Goal: Task Accomplishment & Management: Use online tool/utility

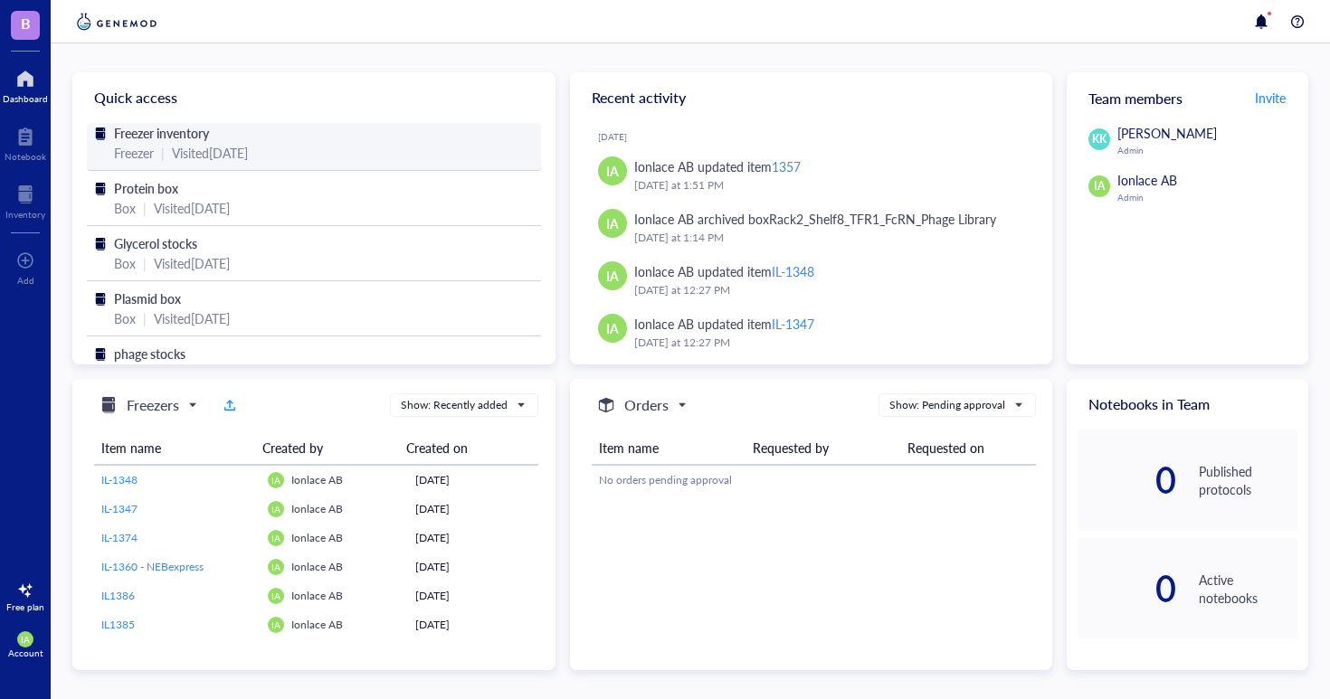
click at [138, 128] on span "Freezer inventory" at bounding box center [161, 133] width 95 height 18
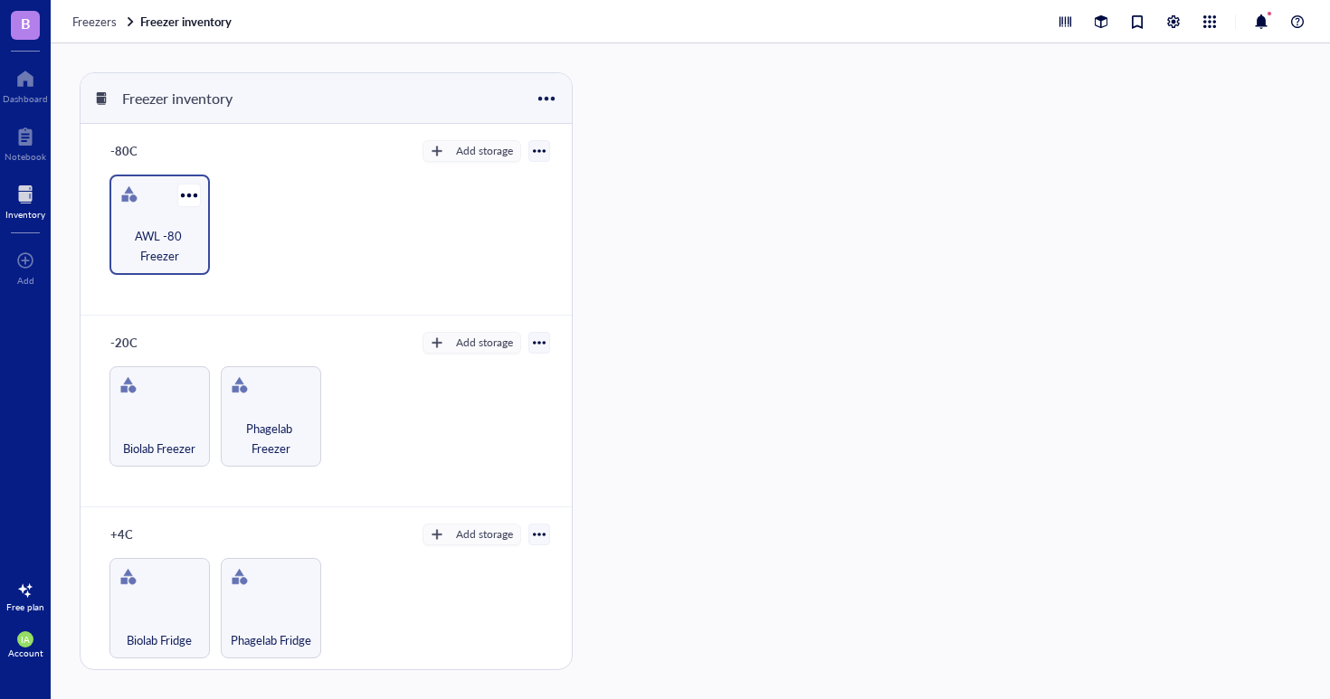
click at [166, 248] on span "AWL -80 Freezer" at bounding box center [159, 246] width 82 height 40
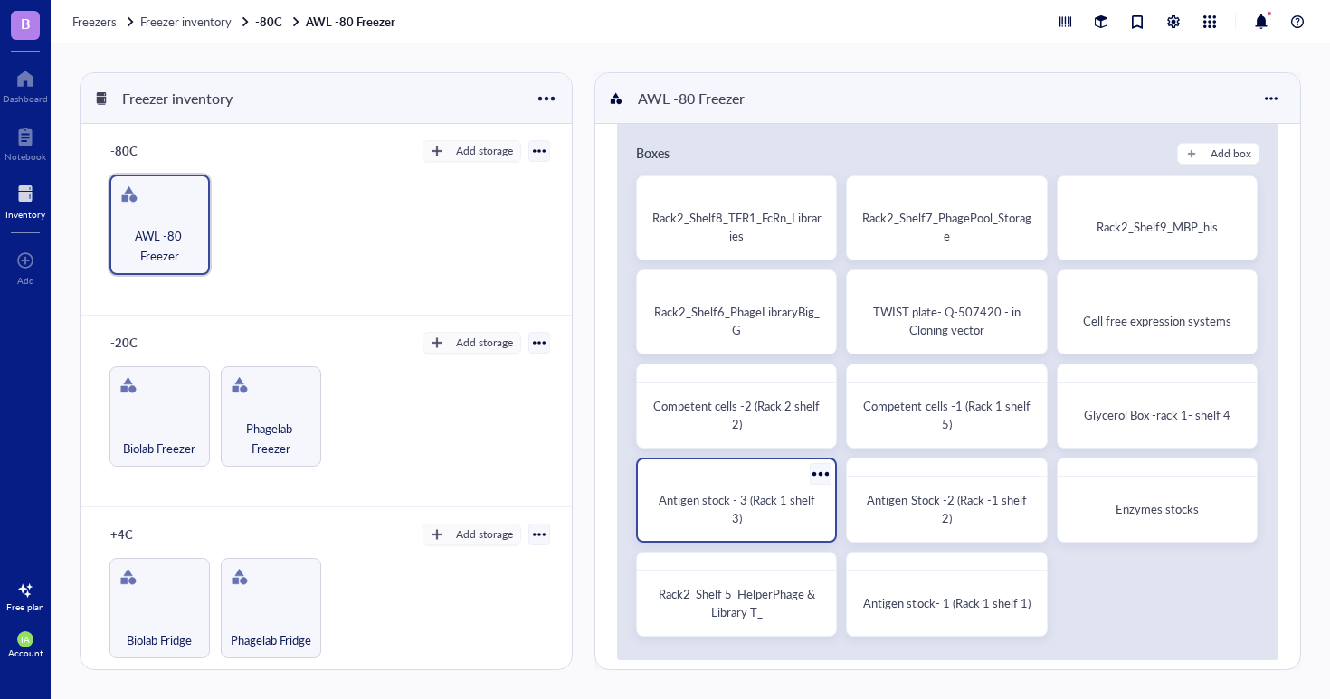
scroll to position [16, 0]
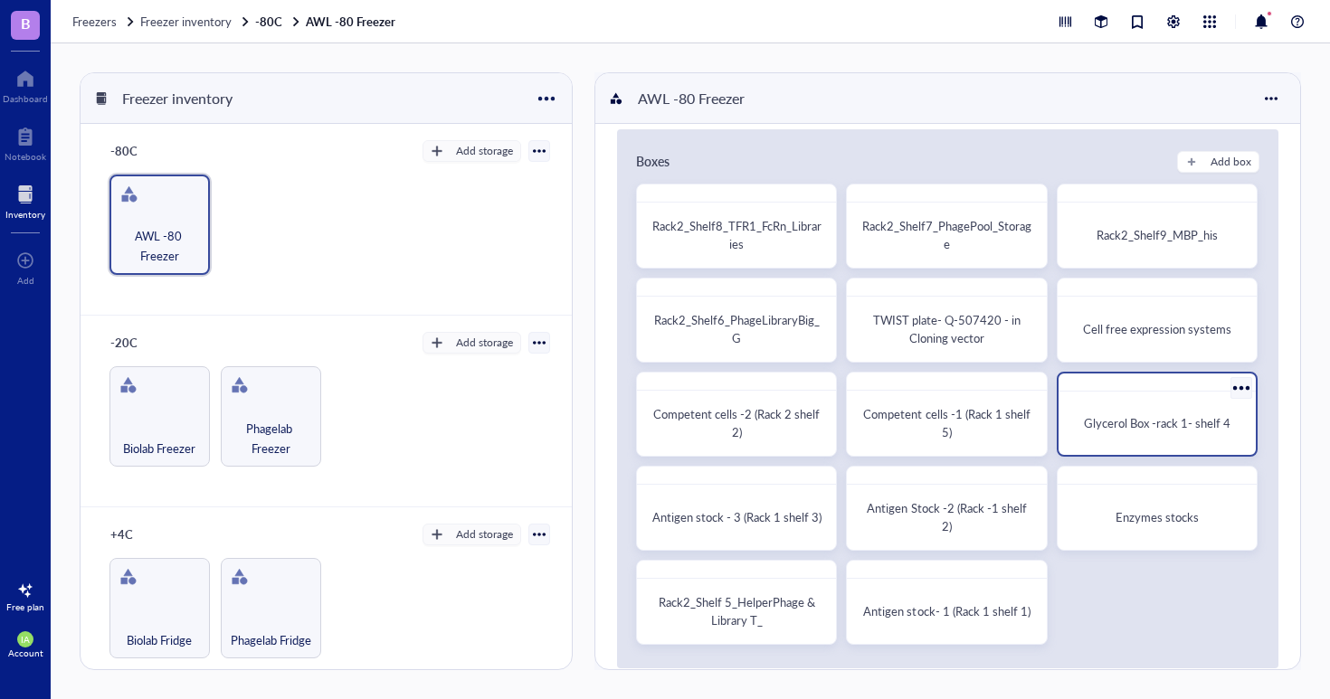
click at [1108, 404] on div "Glycerol Box -rack 1- shelf 4" at bounding box center [1157, 423] width 183 height 49
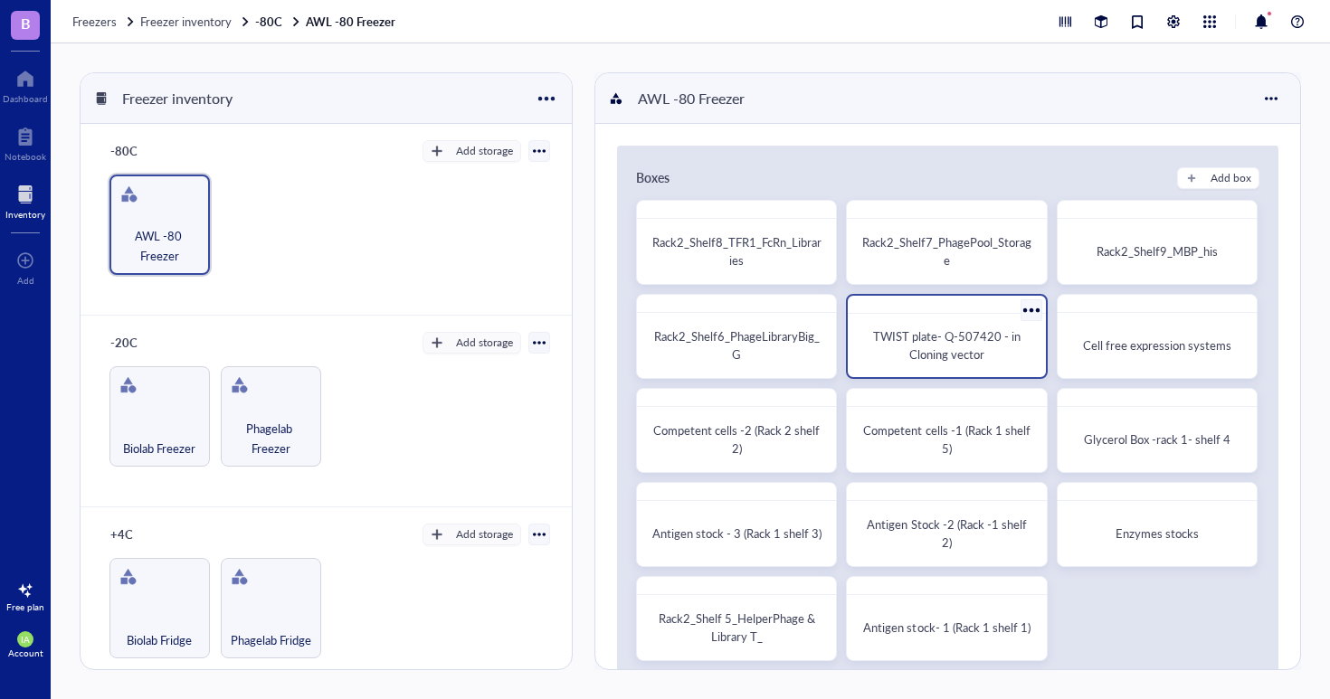
click at [942, 317] on div "TWIST plate- Q-507420 - in Cloning vector" at bounding box center [946, 336] width 201 height 85
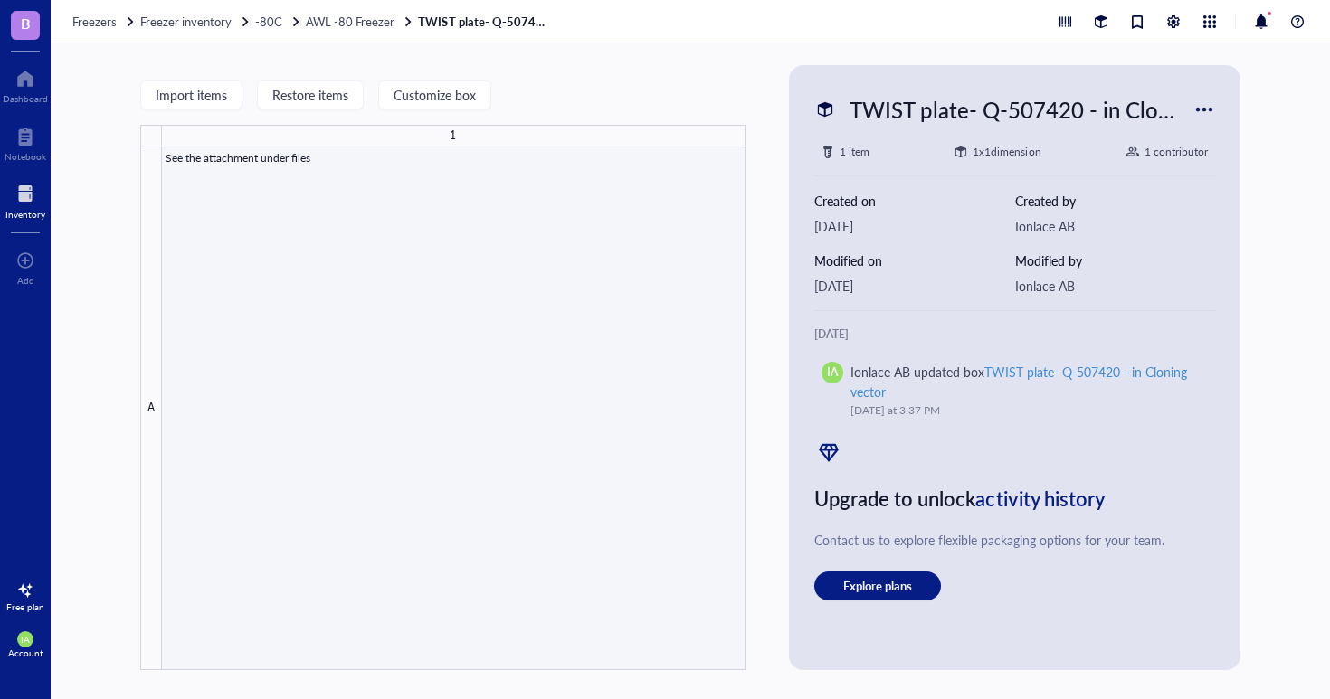
click at [348, 219] on div at bounding box center [453, 409] width 583 height 524
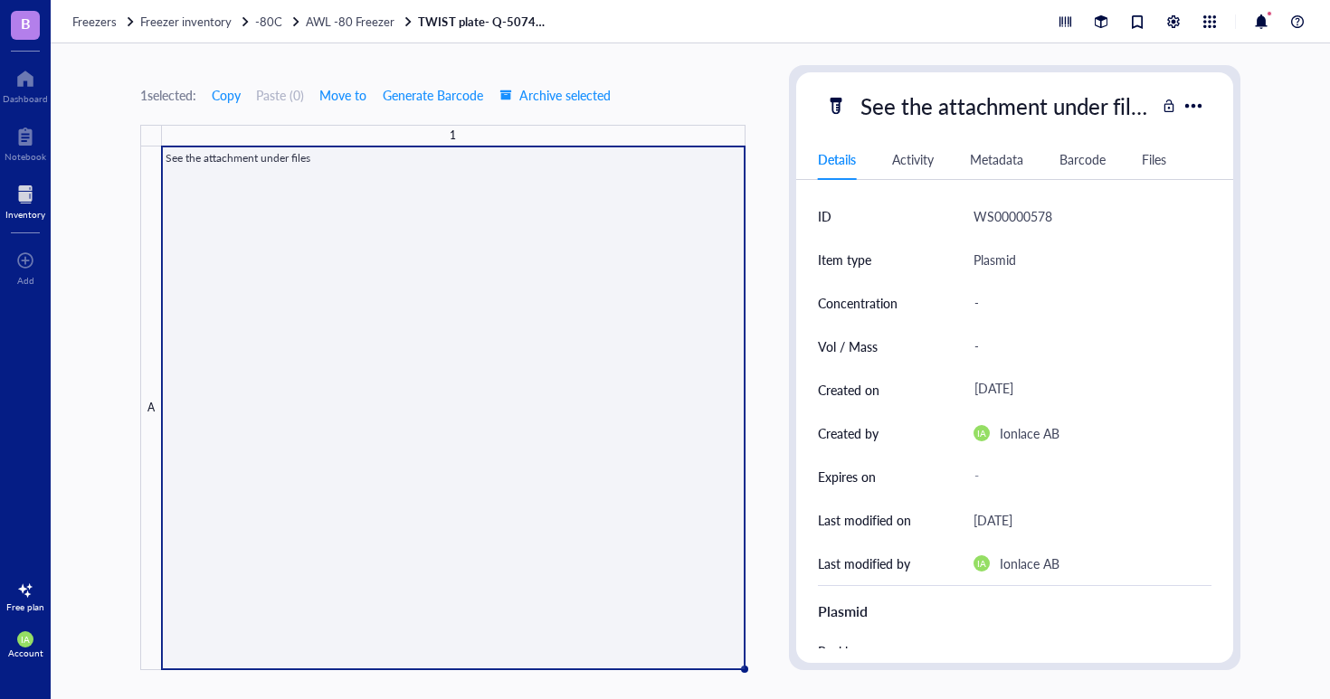
click at [1148, 155] on div "Files" at bounding box center [1153, 159] width 24 height 20
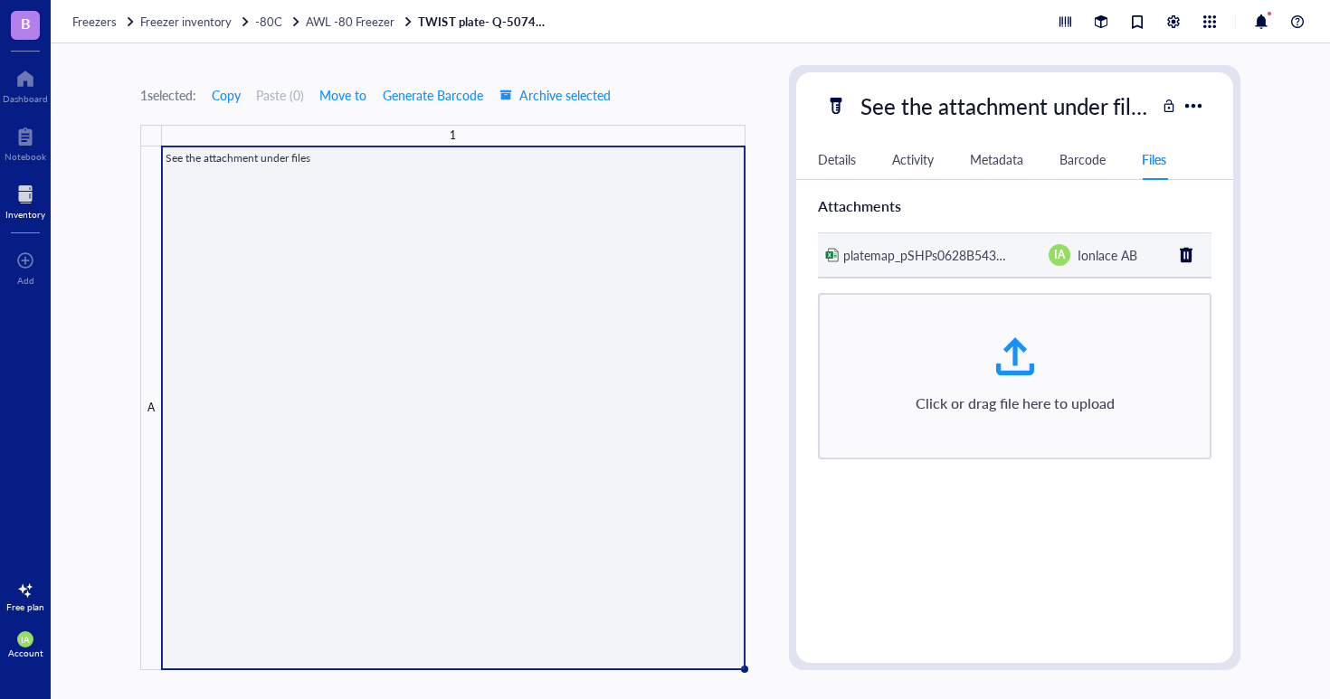
click at [1005, 250] on span "platemap_pSHPs0628B543701TB_" at bounding box center [940, 255] width 195 height 18
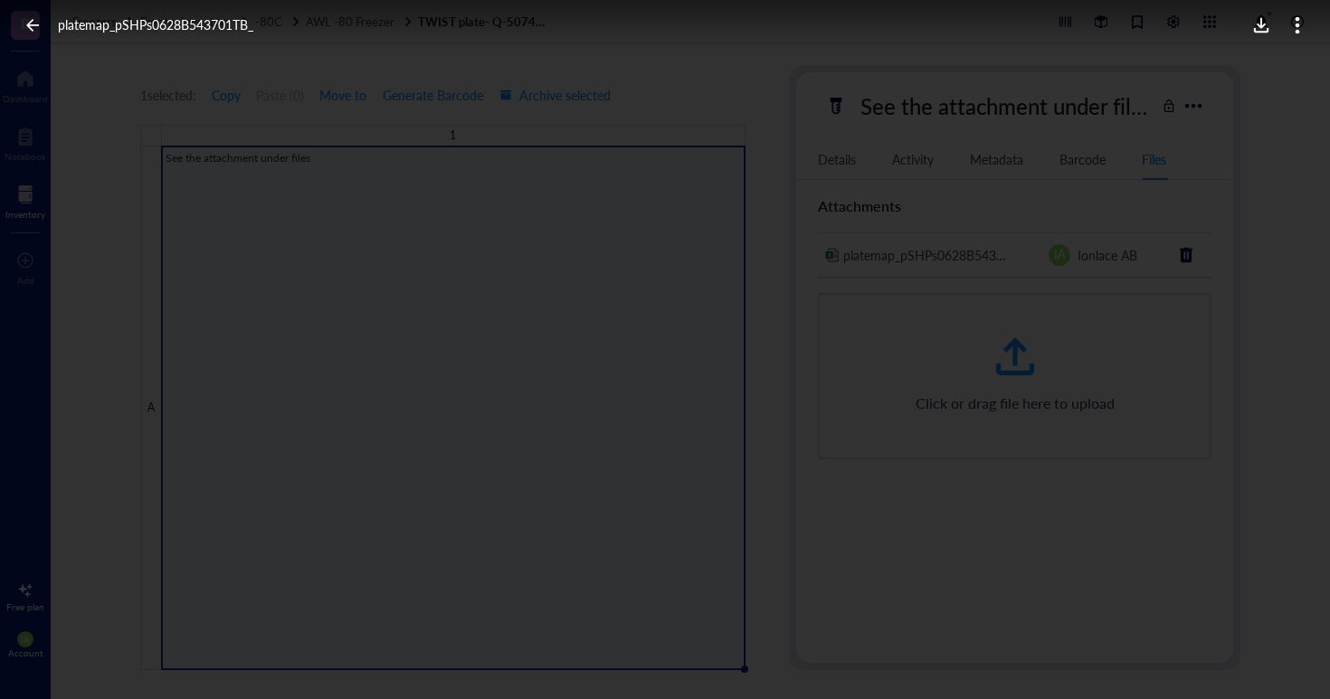
click at [1264, 28] on icon at bounding box center [1261, 25] width 17 height 17
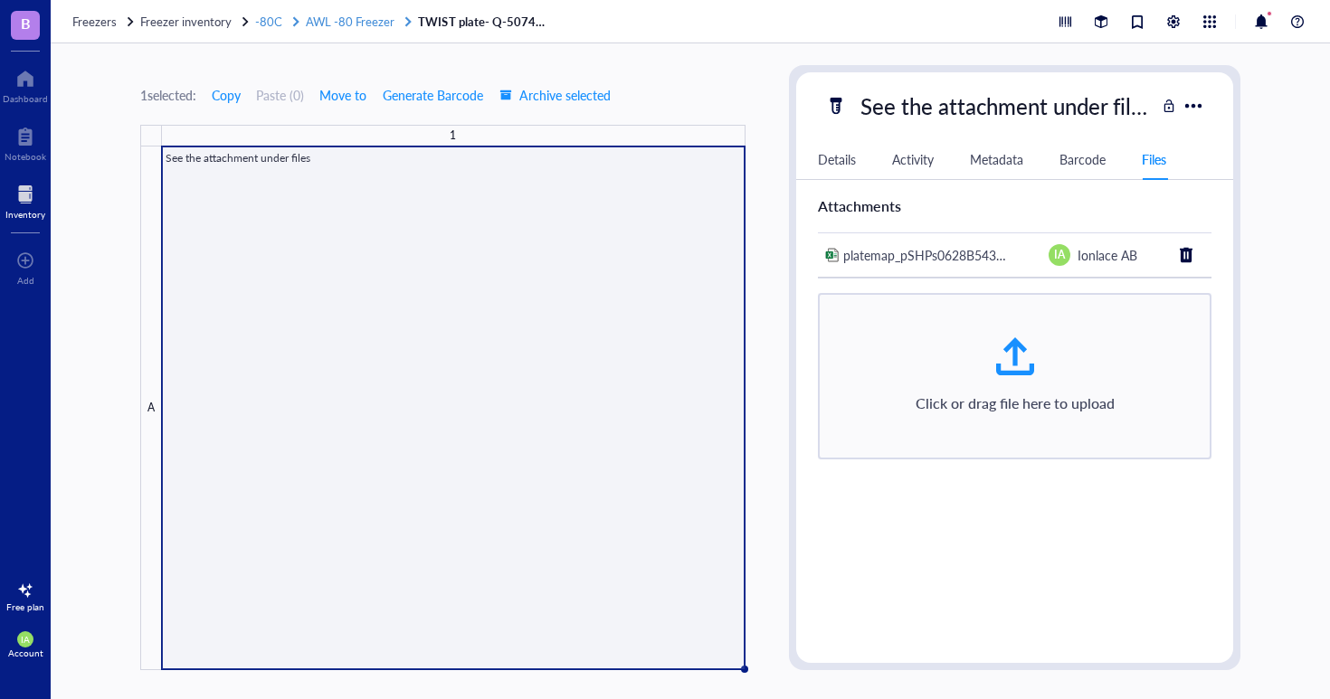
click at [368, 19] on span "AWL -80 Freezer" at bounding box center [350, 21] width 89 height 17
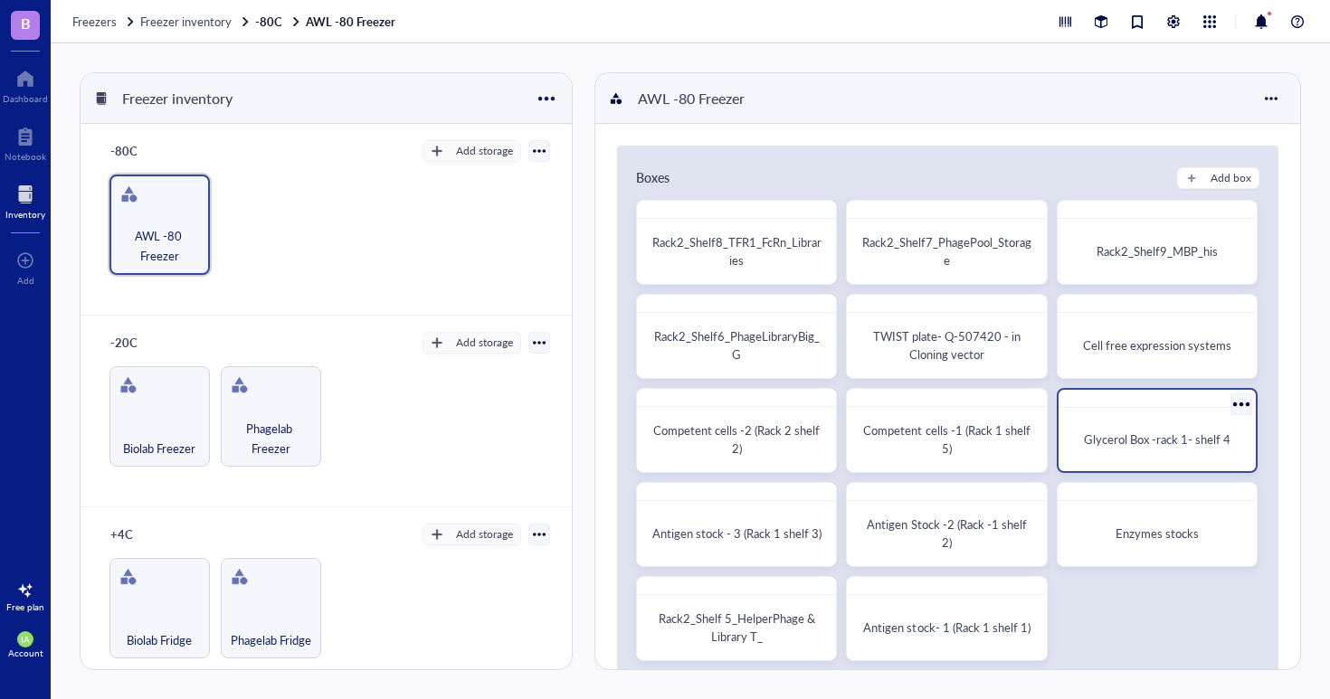
click at [1130, 440] on span "Glycerol Box -rack 1- shelf 4" at bounding box center [1157, 439] width 147 height 17
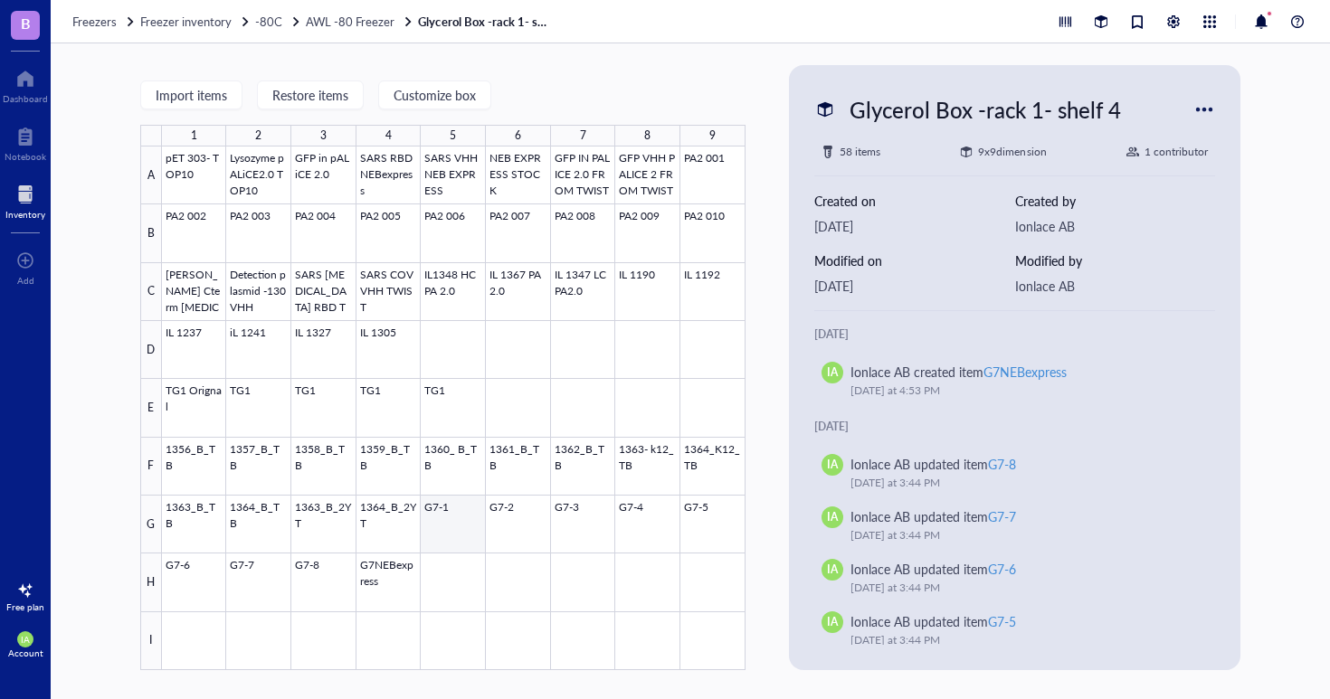
click at [450, 523] on div at bounding box center [453, 409] width 583 height 524
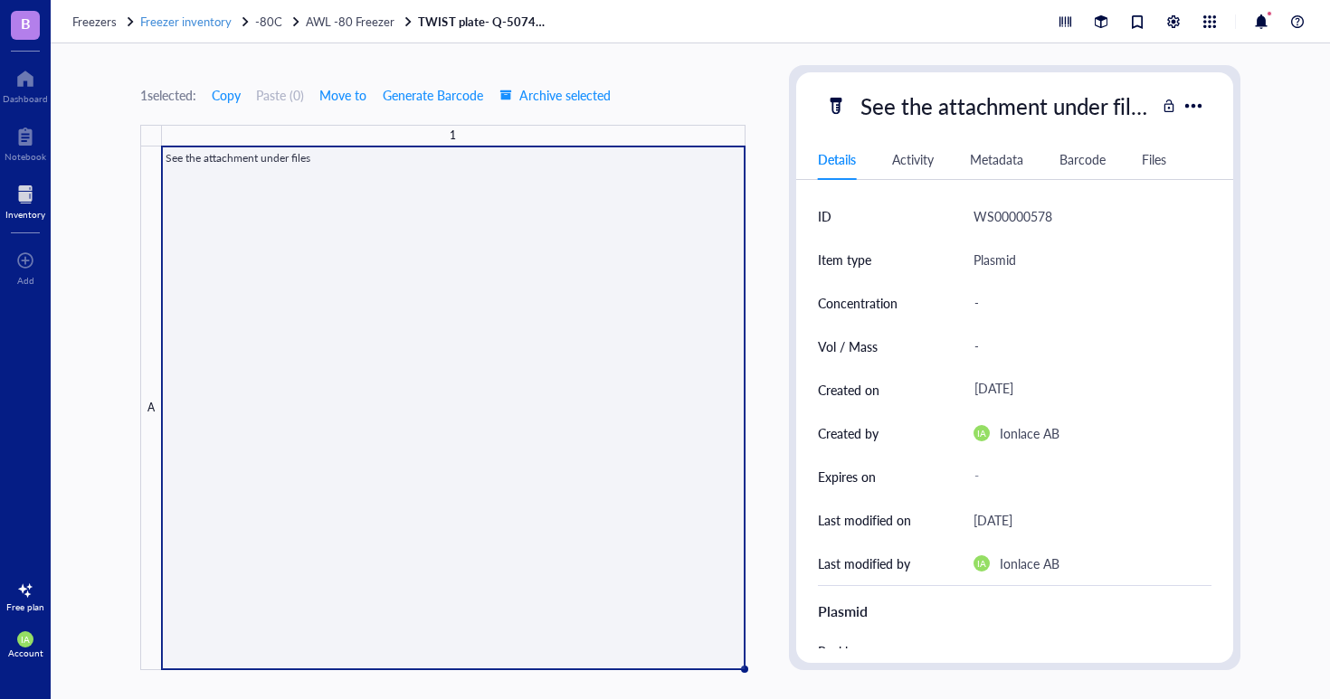
click at [213, 23] on span "Freezer inventory" at bounding box center [185, 21] width 91 height 17
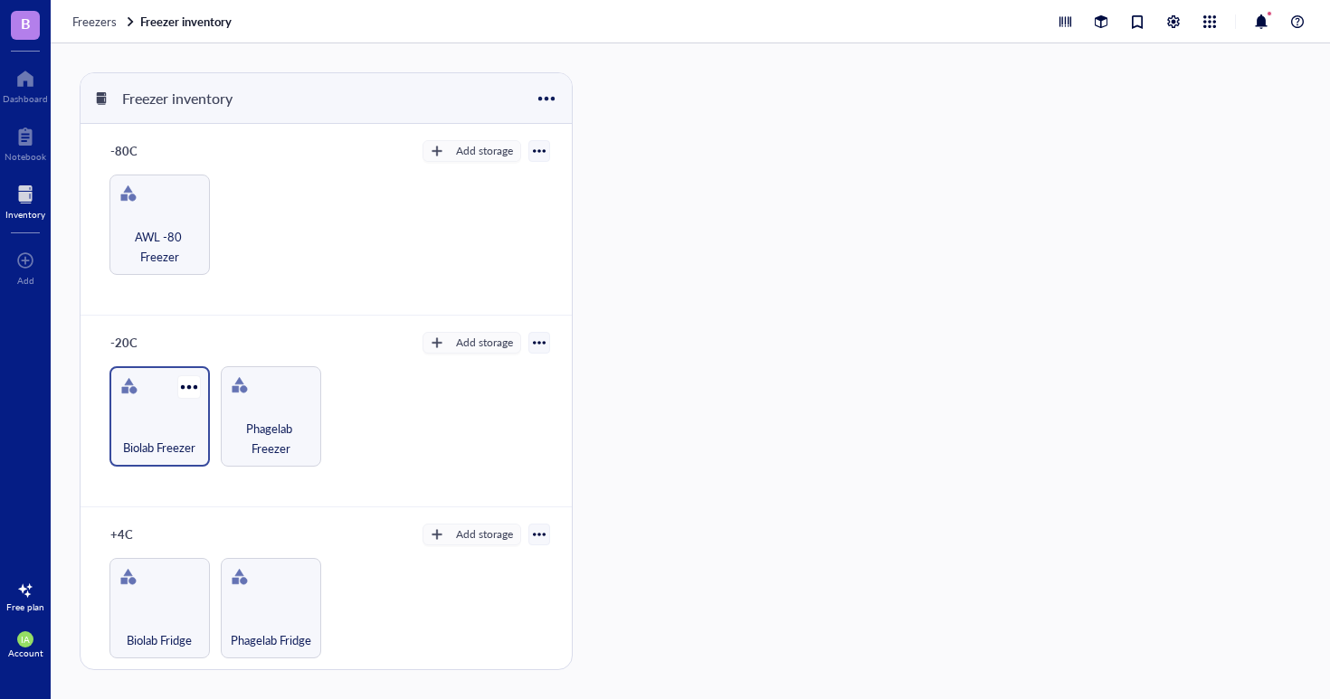
click at [160, 396] on div "Biolab Freezer" at bounding box center [159, 416] width 100 height 100
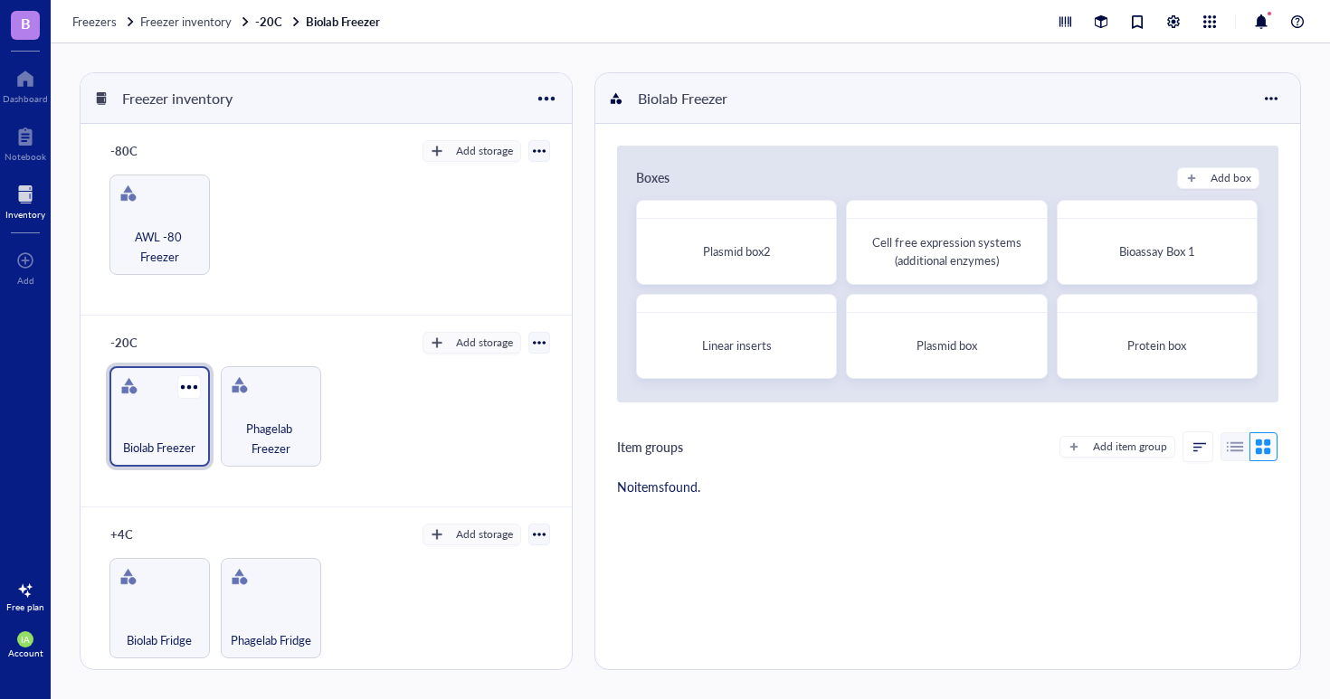
click at [171, 402] on div "Biolab Freezer" at bounding box center [159, 416] width 100 height 100
click at [741, 238] on div "Plasmid box2" at bounding box center [736, 251] width 183 height 49
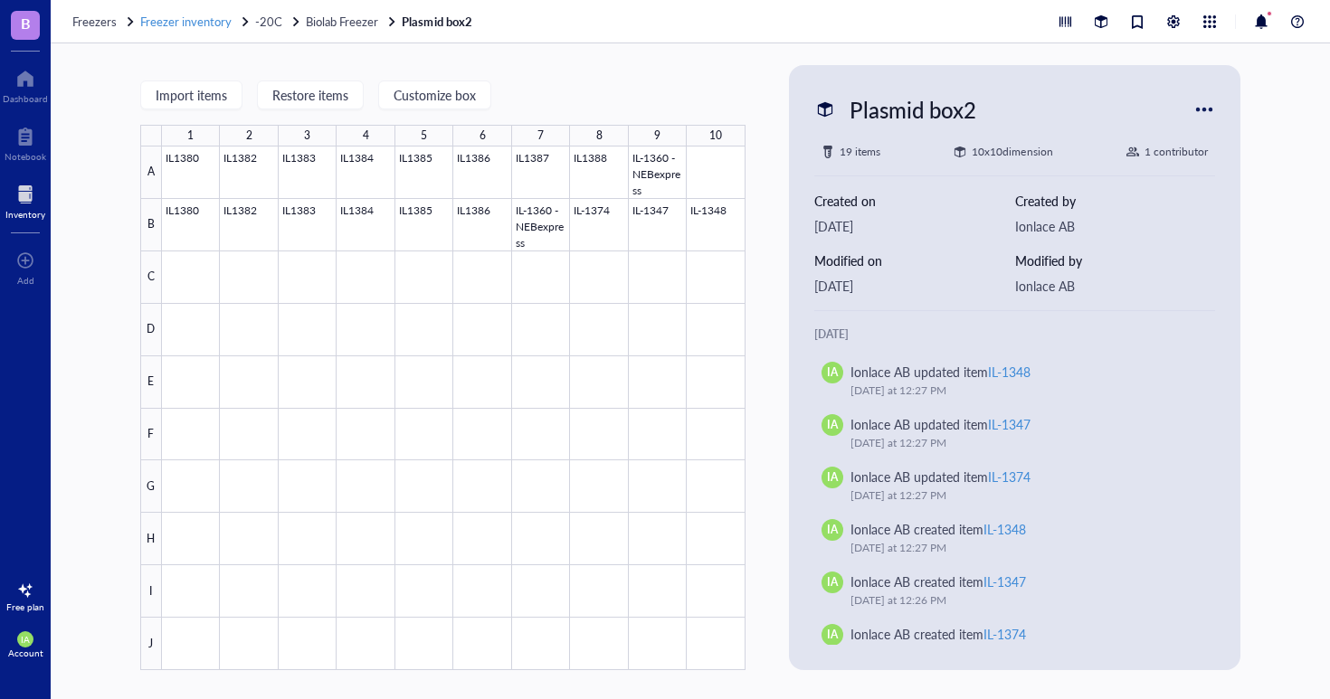
click at [207, 21] on span "Freezer inventory" at bounding box center [185, 21] width 91 height 17
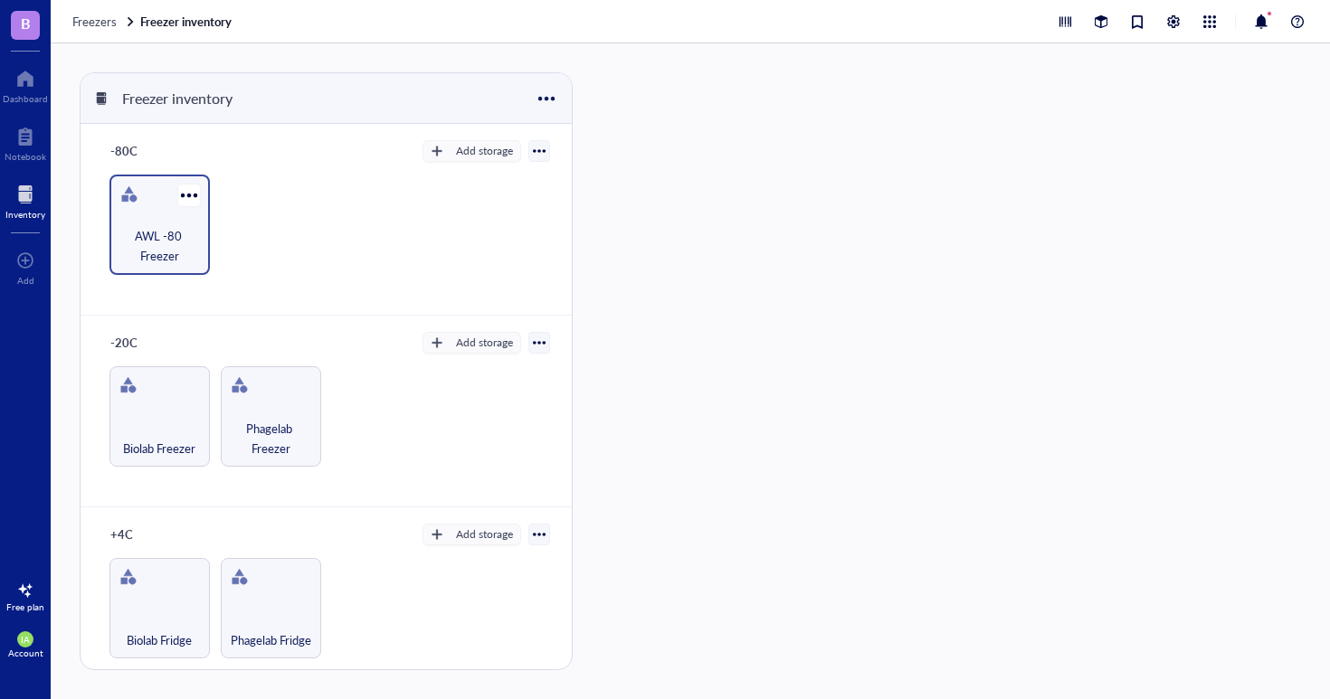
click at [153, 226] on span "AWL -80 Freezer" at bounding box center [159, 246] width 82 height 40
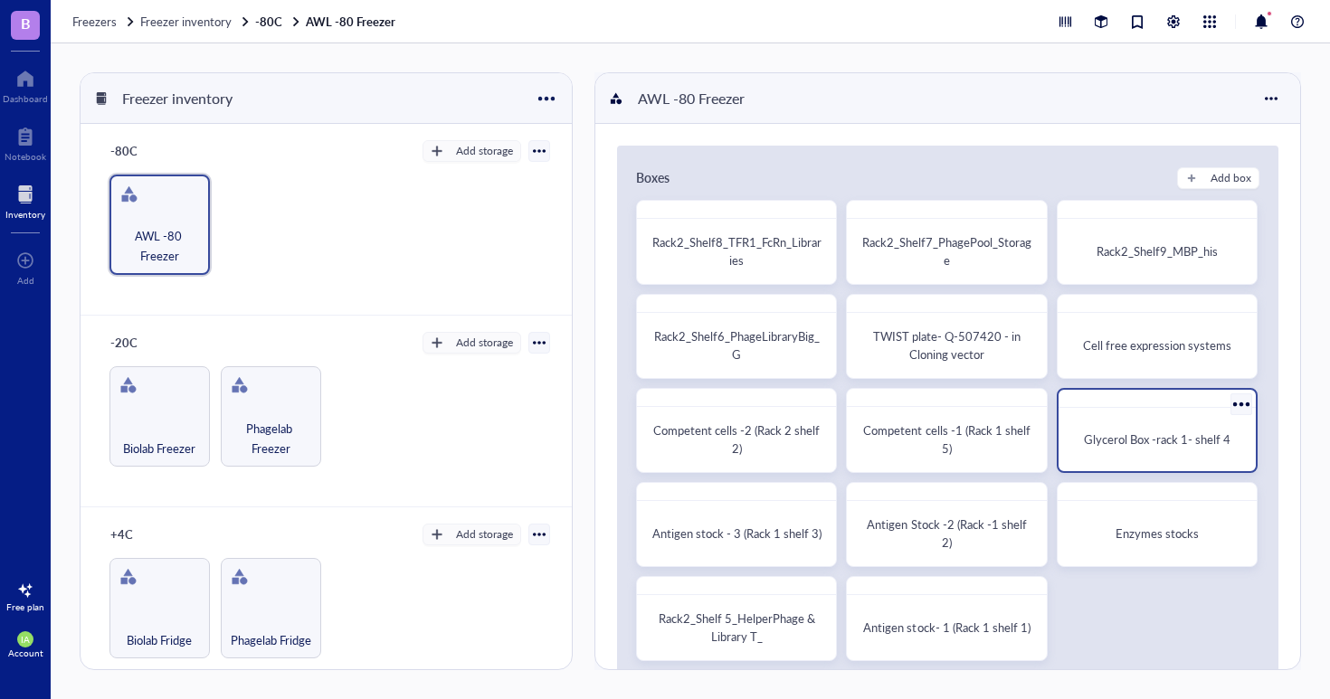
click at [1114, 434] on span "Glycerol Box -rack 1- shelf 4" at bounding box center [1157, 439] width 147 height 17
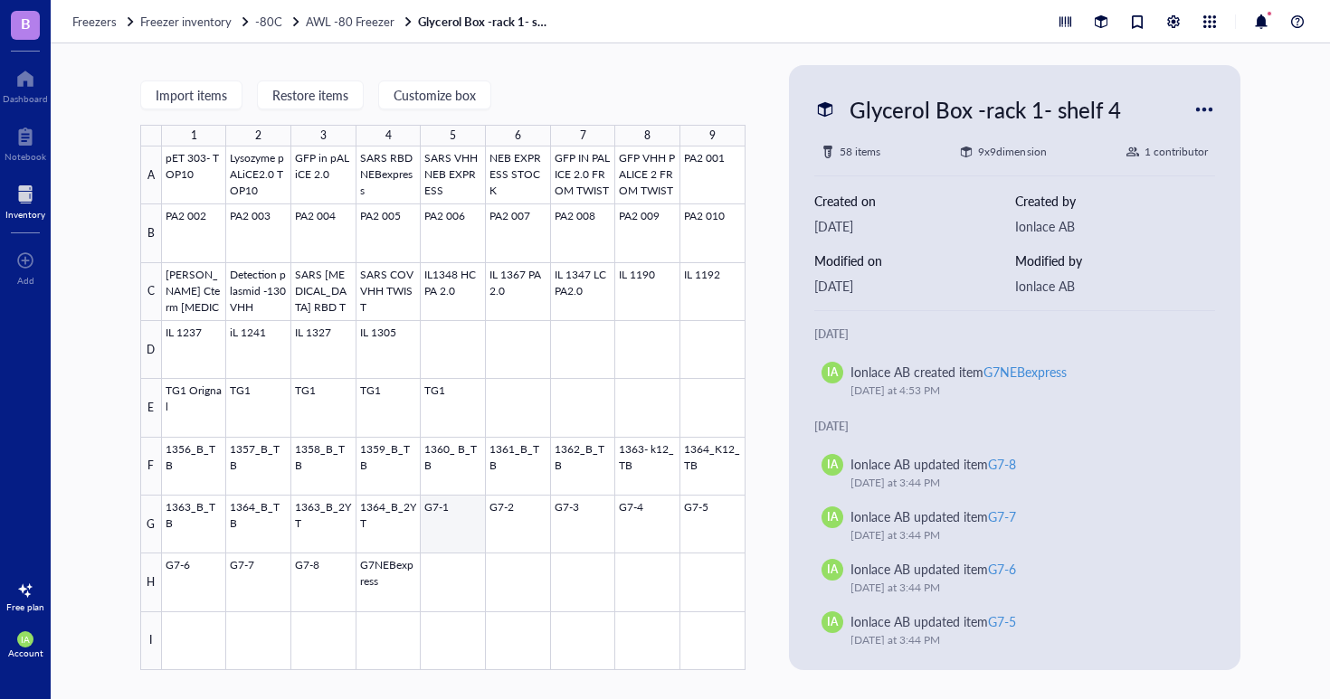
click at [459, 515] on div at bounding box center [453, 409] width 583 height 524
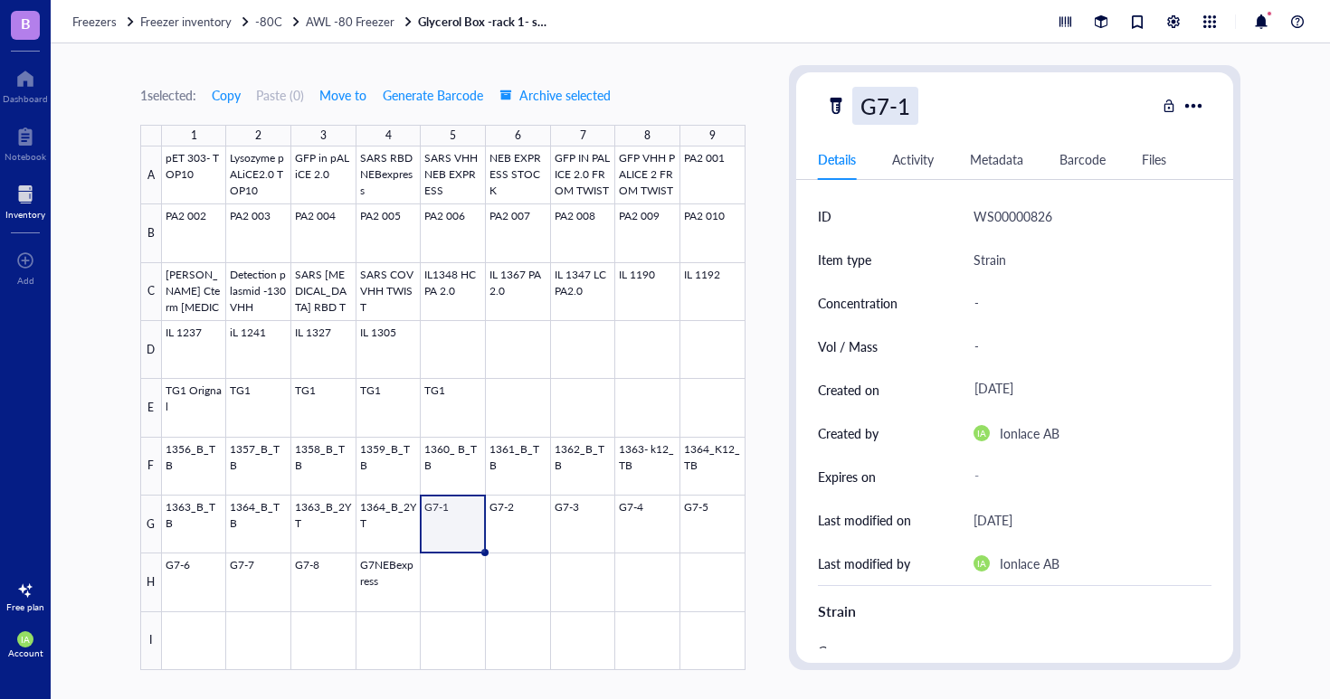
click at [885, 109] on div "G7-1" at bounding box center [885, 106] width 66 height 38
drag, startPoint x: 905, startPoint y: 104, endPoint x: 788, endPoint y: 117, distance: 117.4
click at [833, 118] on div "G7-1" at bounding box center [990, 106] width 331 height 38
type input "IL-1380"
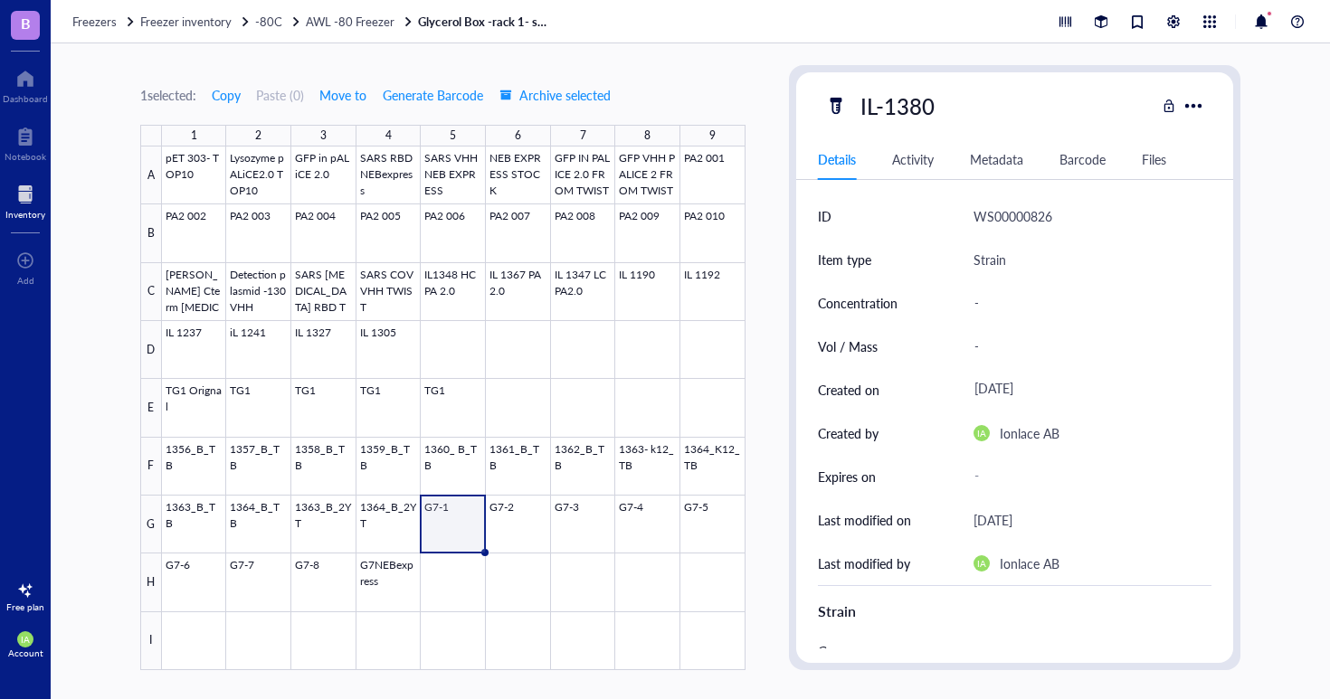
click at [945, 373] on div "Created on" at bounding box center [885, 389] width 134 height 43
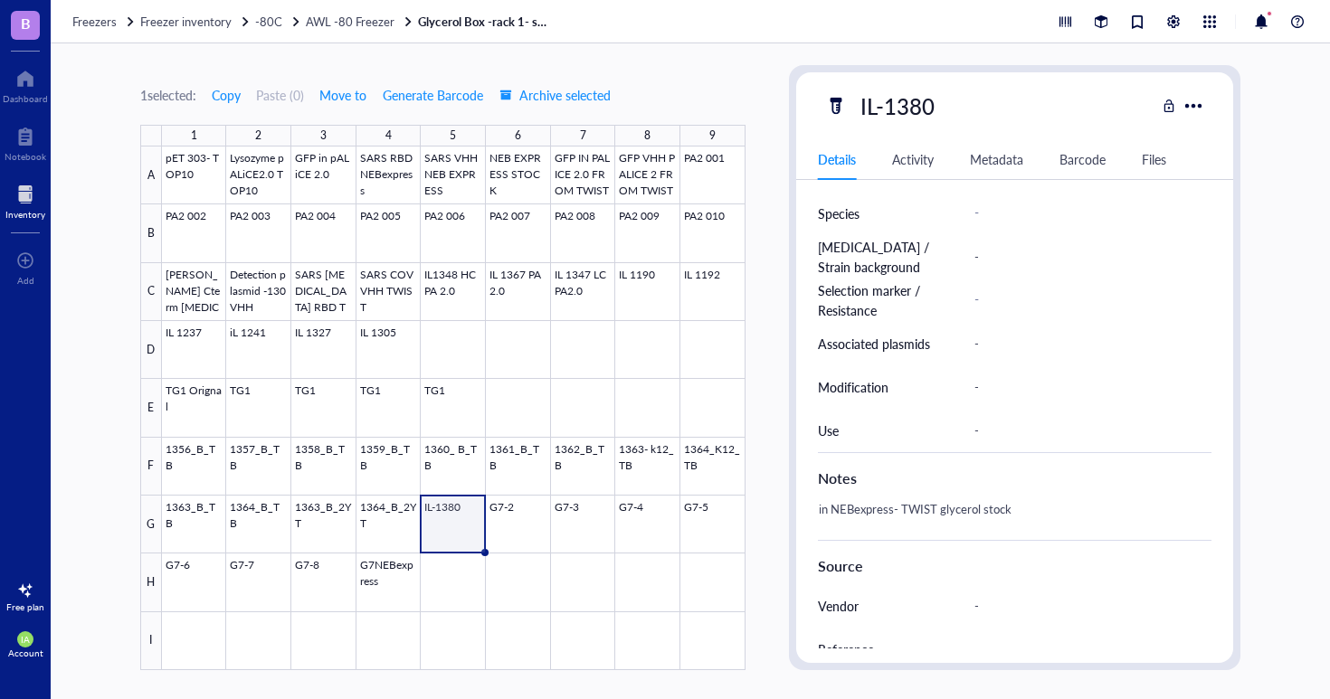
scroll to position [485, 0]
click at [531, 523] on div at bounding box center [453, 409] width 583 height 524
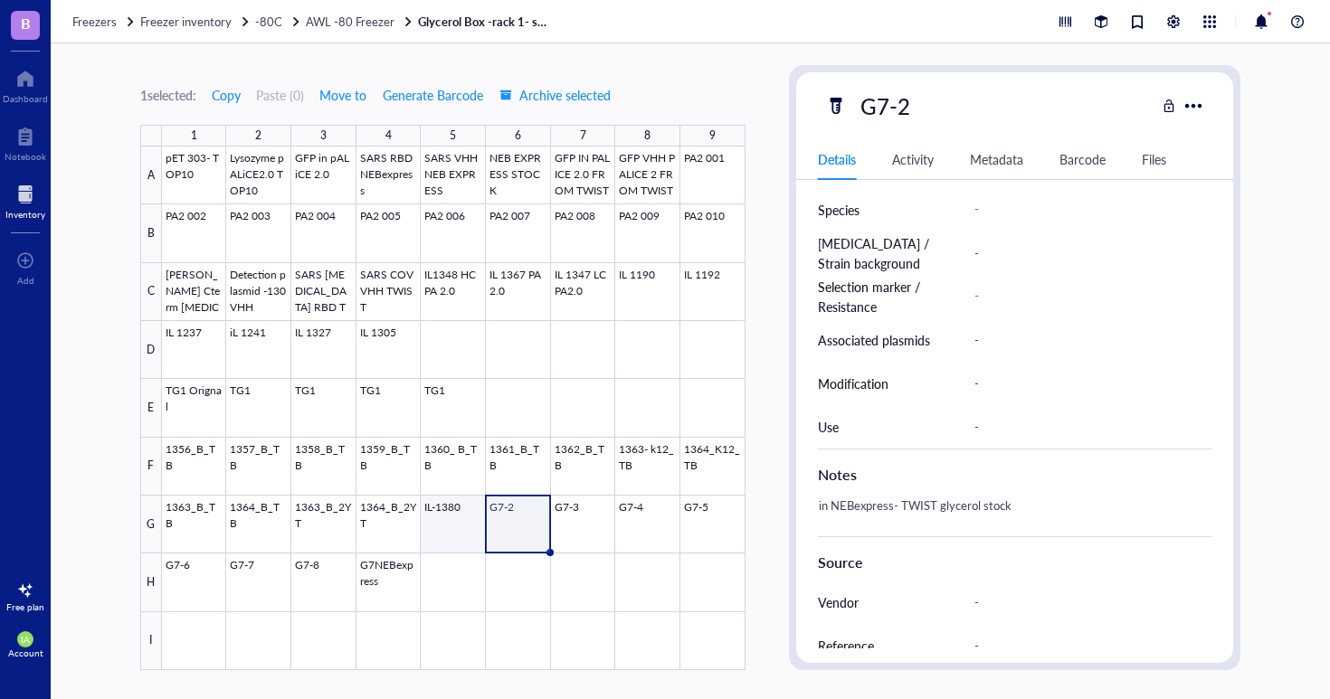
click at [460, 542] on div at bounding box center [453, 409] width 583 height 524
click at [883, 107] on div "IL-1380" at bounding box center [897, 106] width 90 height 38
drag, startPoint x: 922, startPoint y: 110, endPoint x: 842, endPoint y: 112, distance: 79.6
click at [842, 112] on div "IL-1380" at bounding box center [990, 106] width 331 height 38
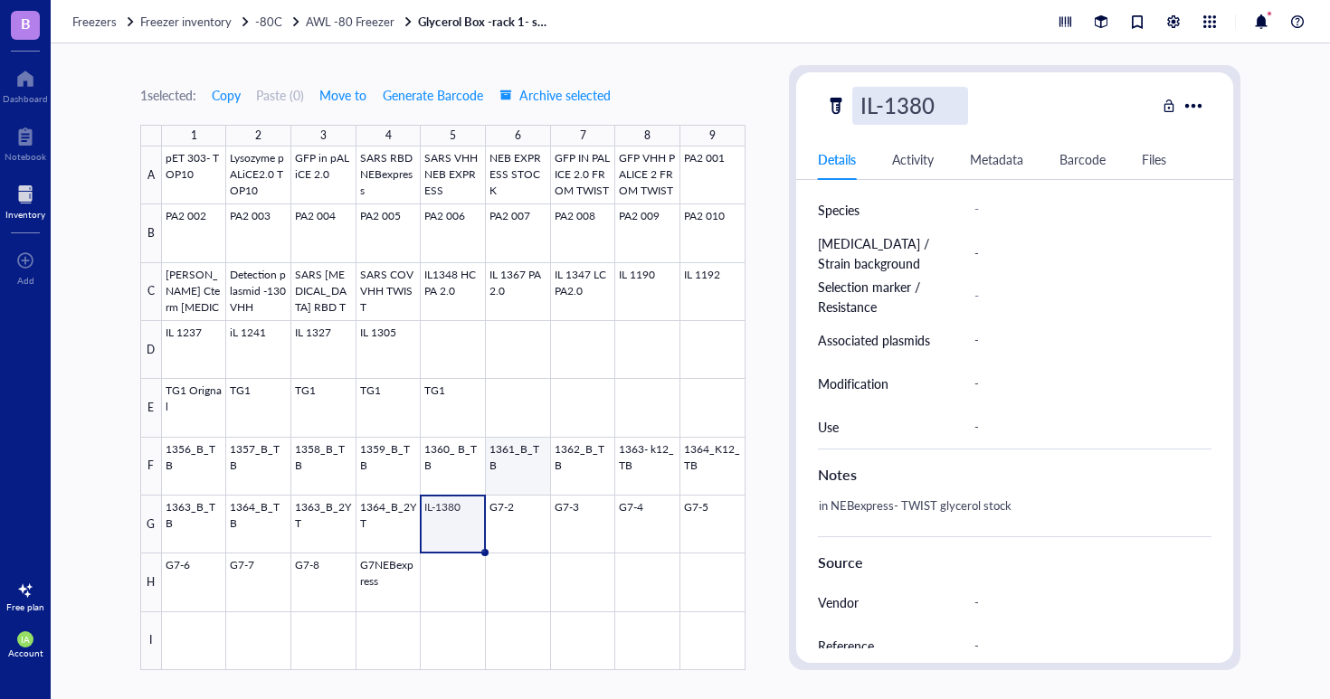
click at [528, 514] on div at bounding box center [453, 409] width 583 height 524
click at [900, 98] on div "G7-2" at bounding box center [885, 106] width 66 height 38
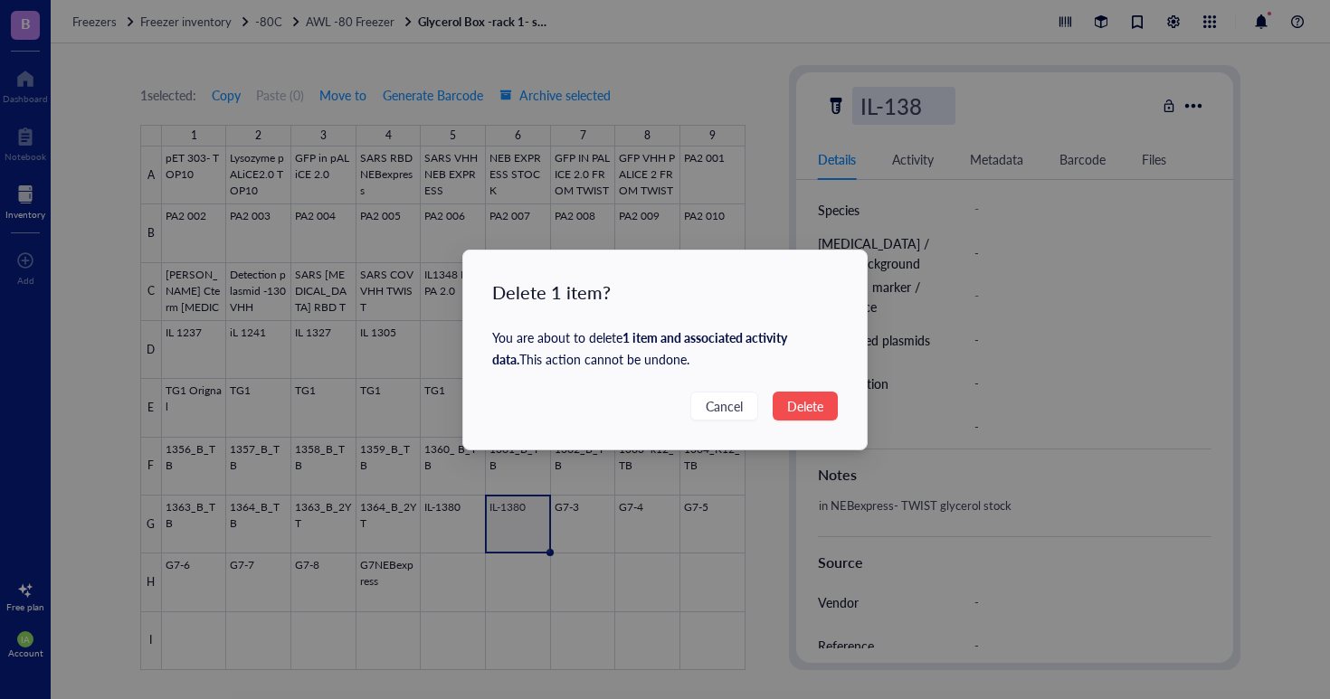
type input "IL-138"
click at [735, 403] on span "Cancel" at bounding box center [724, 406] width 37 height 20
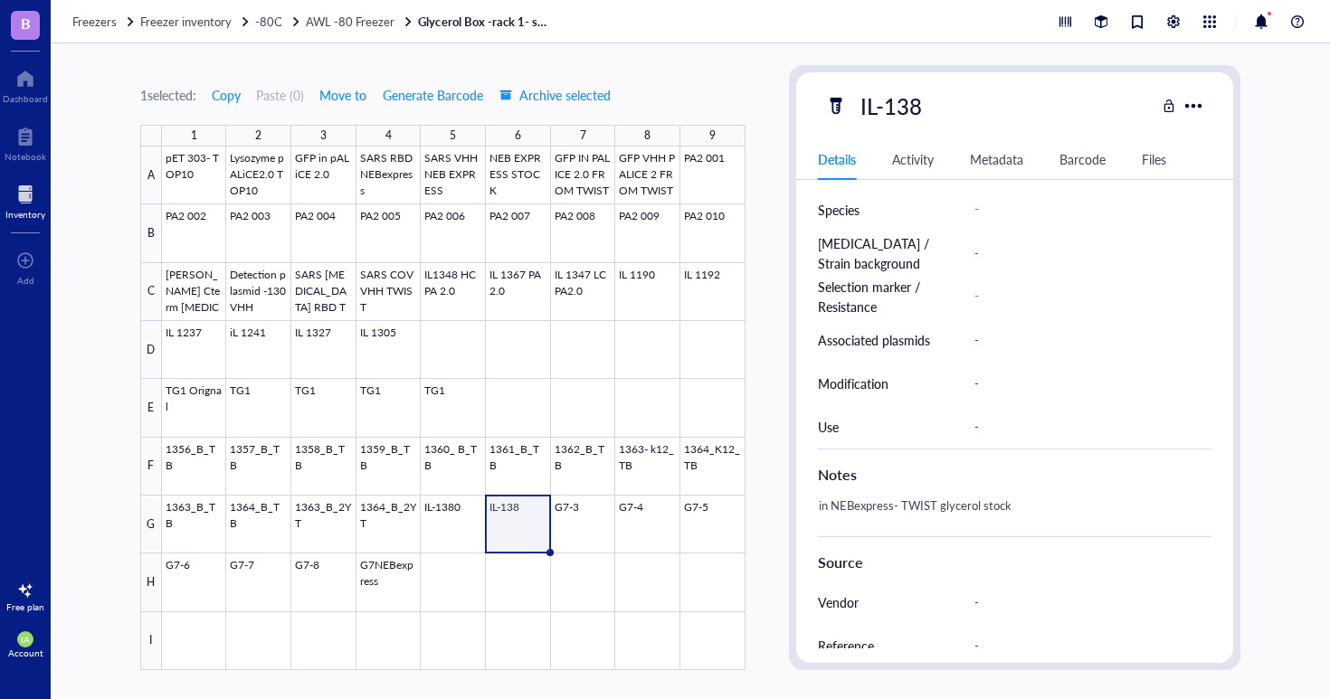
click at [932, 108] on div "IL-138" at bounding box center [990, 106] width 331 height 38
click at [920, 108] on div "IL-138" at bounding box center [891, 106] width 78 height 38
type input "IL-1382"
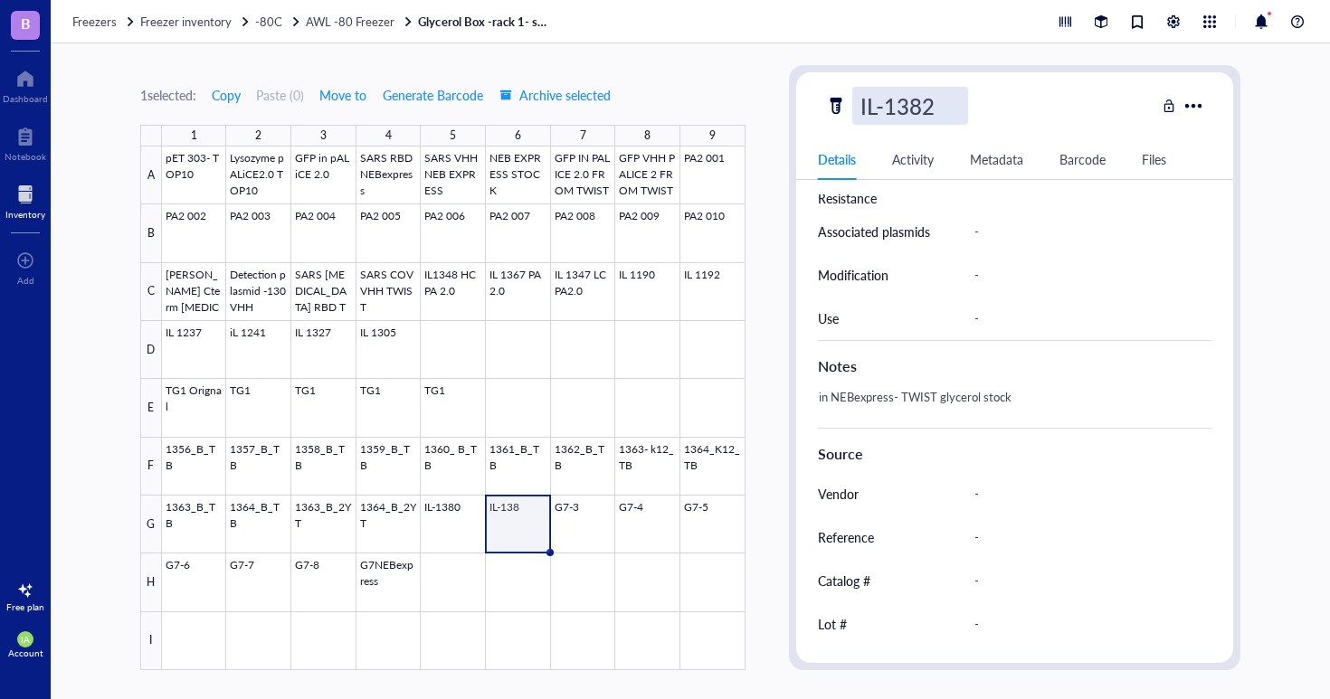
scroll to position [520, 0]
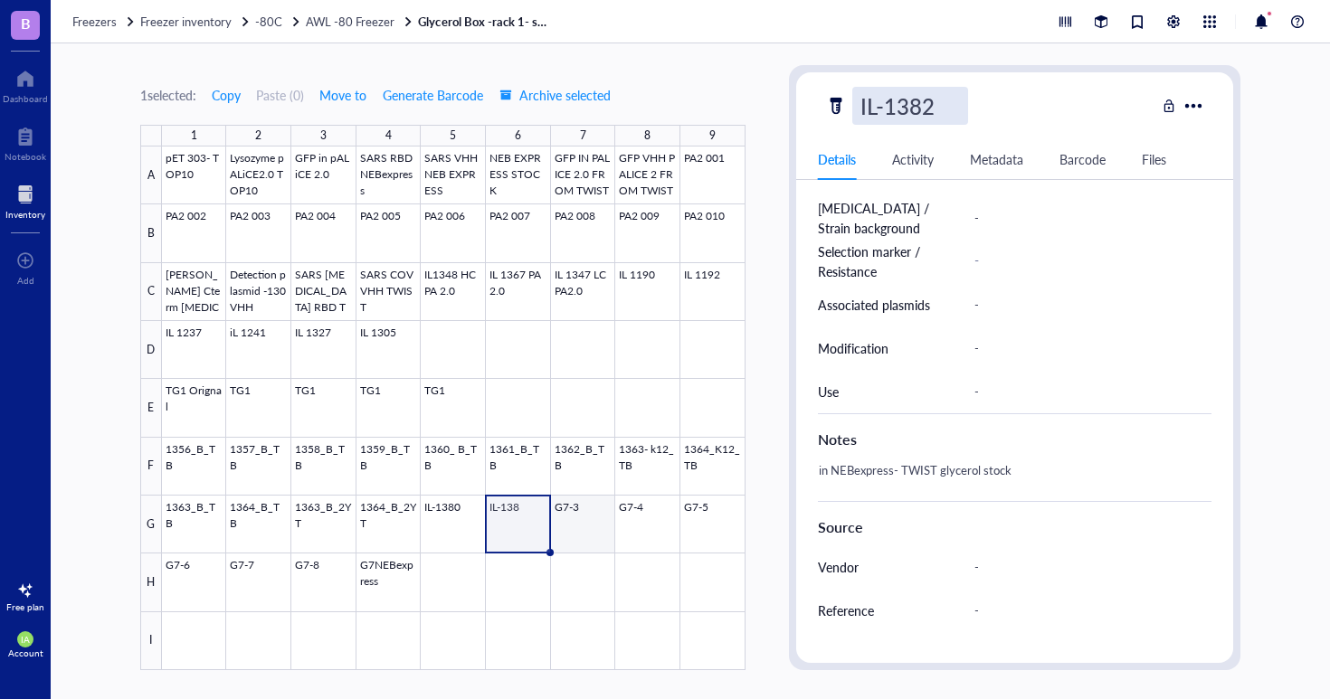
click at [596, 510] on div at bounding box center [453, 409] width 583 height 524
click at [876, 95] on div "IL-1382" at bounding box center [897, 106] width 90 height 38
type input "IL-1384"
click at [593, 521] on div at bounding box center [453, 409] width 583 height 524
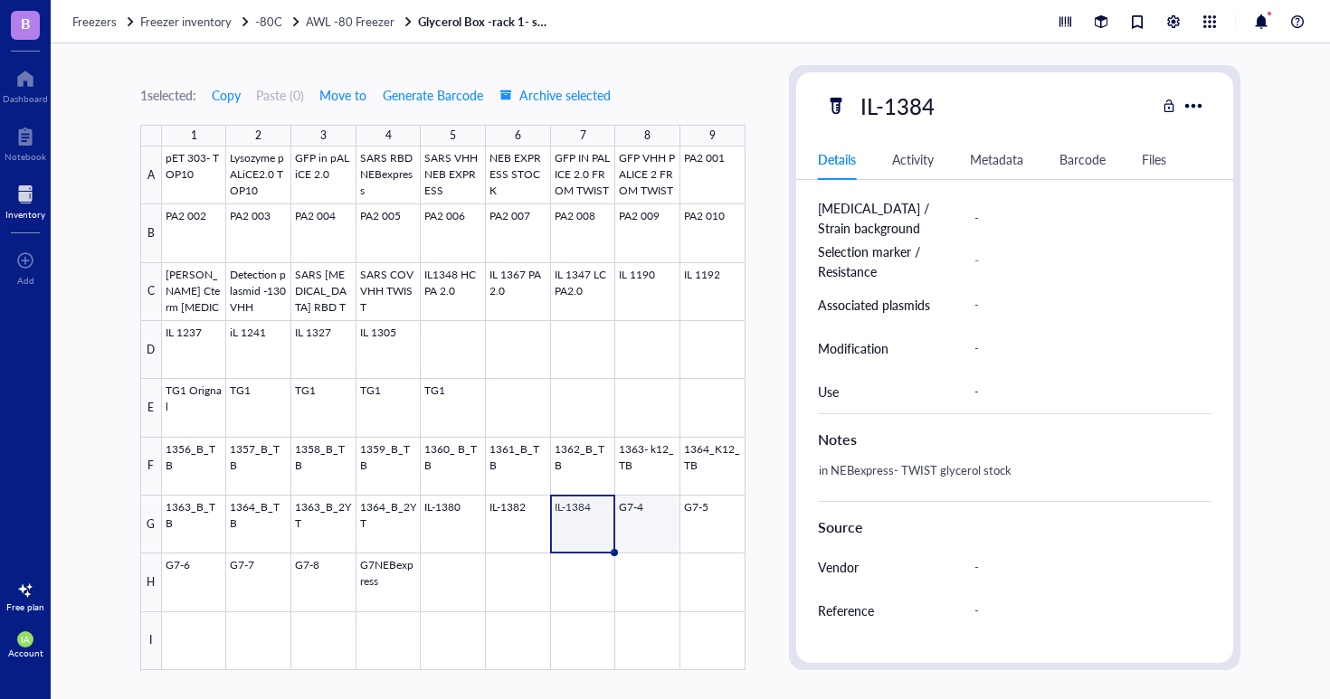
click at [631, 525] on div at bounding box center [453, 409] width 583 height 524
click at [910, 102] on div "G7-4" at bounding box center [885, 106] width 66 height 38
drag, startPoint x: 914, startPoint y: 105, endPoint x: 809, endPoint y: 108, distance: 105.9
click at [809, 108] on div "G7-4" at bounding box center [1015, 106] width 438 height 38
type input "IL-1385"
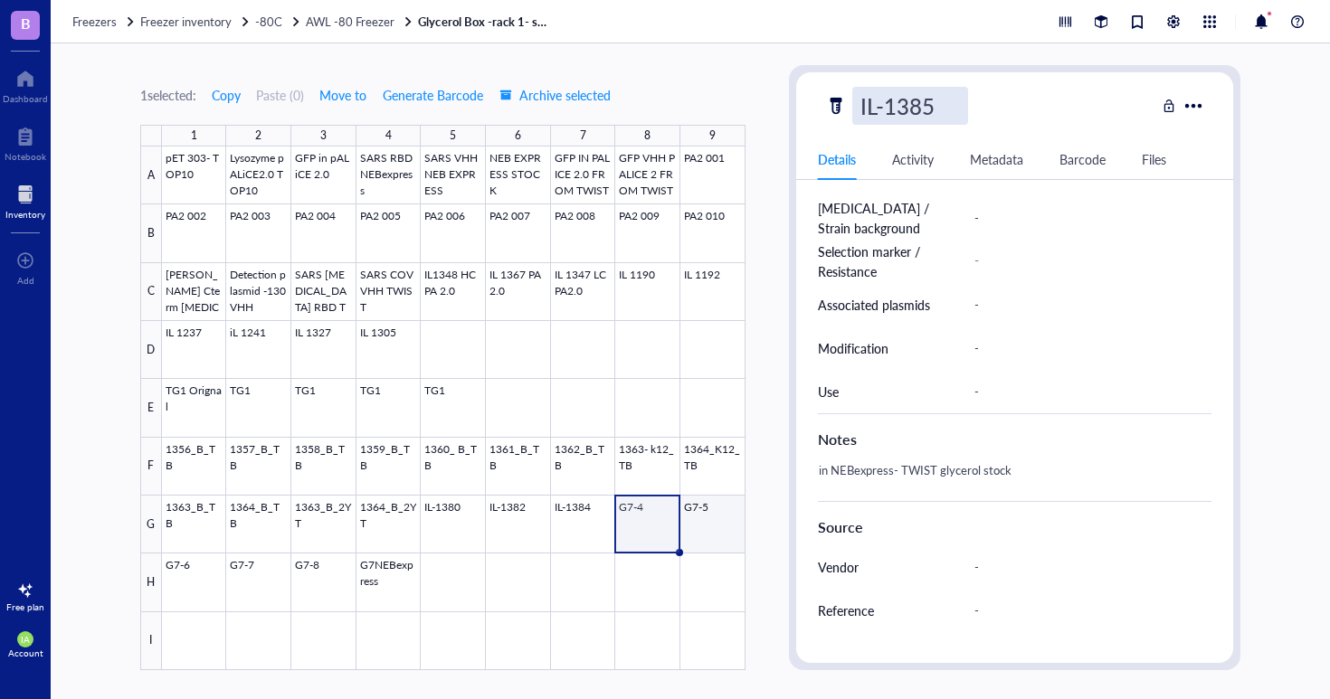
click at [715, 517] on div at bounding box center [453, 409] width 583 height 524
click at [885, 111] on div "IL-1385" at bounding box center [897, 106] width 90 height 38
drag, startPoint x: 997, startPoint y: 105, endPoint x: 925, endPoint y: 106, distance: 71.5
click at [925, 106] on input "IL-1385IL-138" at bounding box center [948, 106] width 190 height 36
type input "IL-1386"
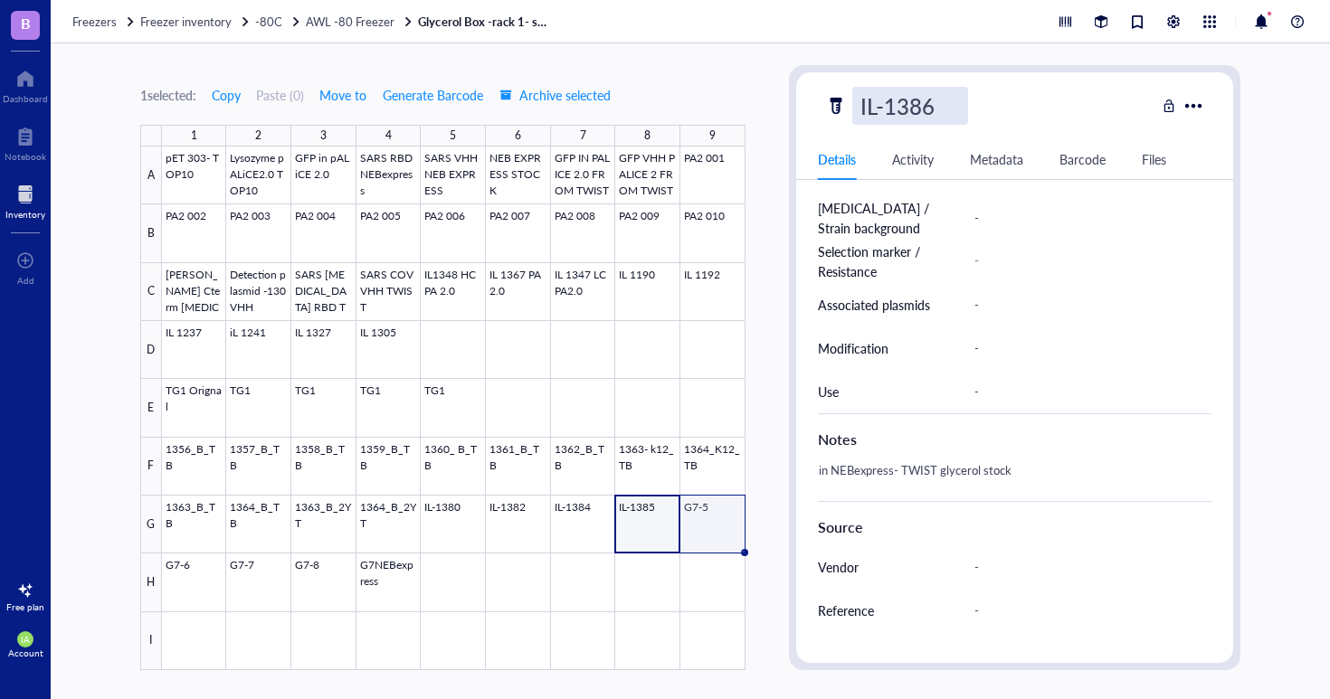
click at [703, 511] on div at bounding box center [453, 409] width 583 height 524
click at [592, 555] on div at bounding box center [453, 409] width 583 height 524
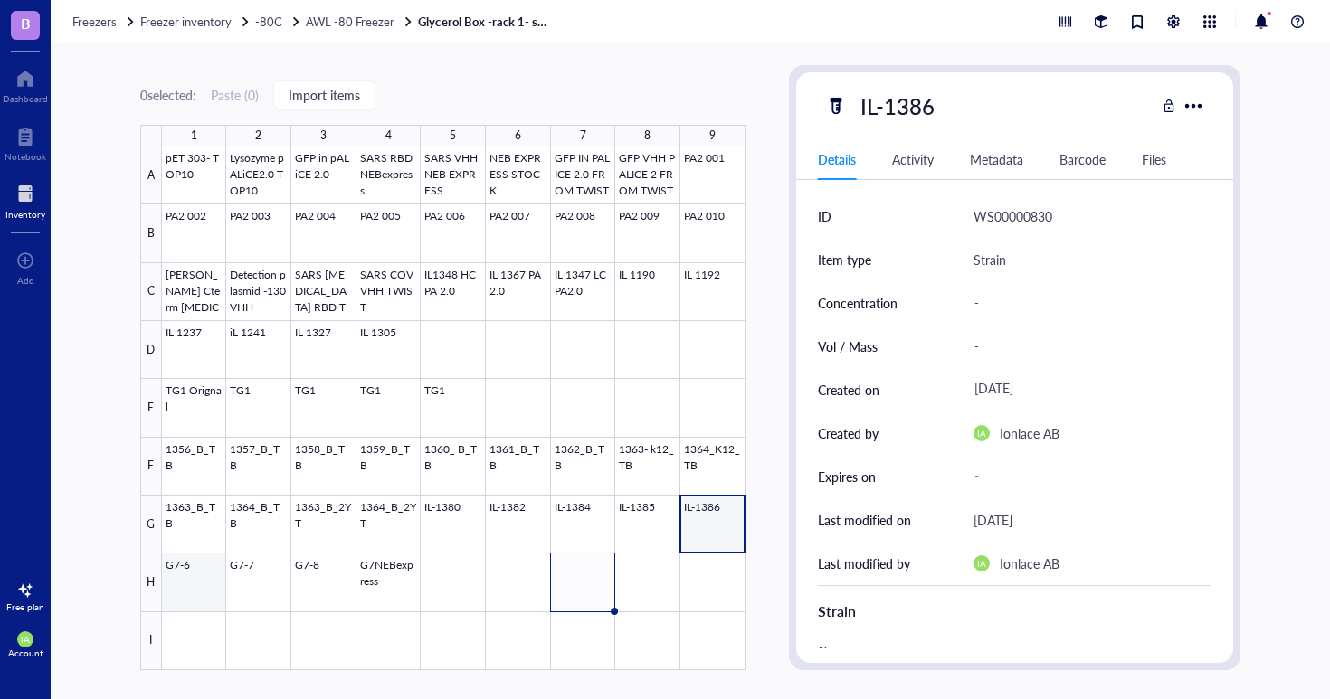
click at [190, 582] on div at bounding box center [453, 409] width 583 height 524
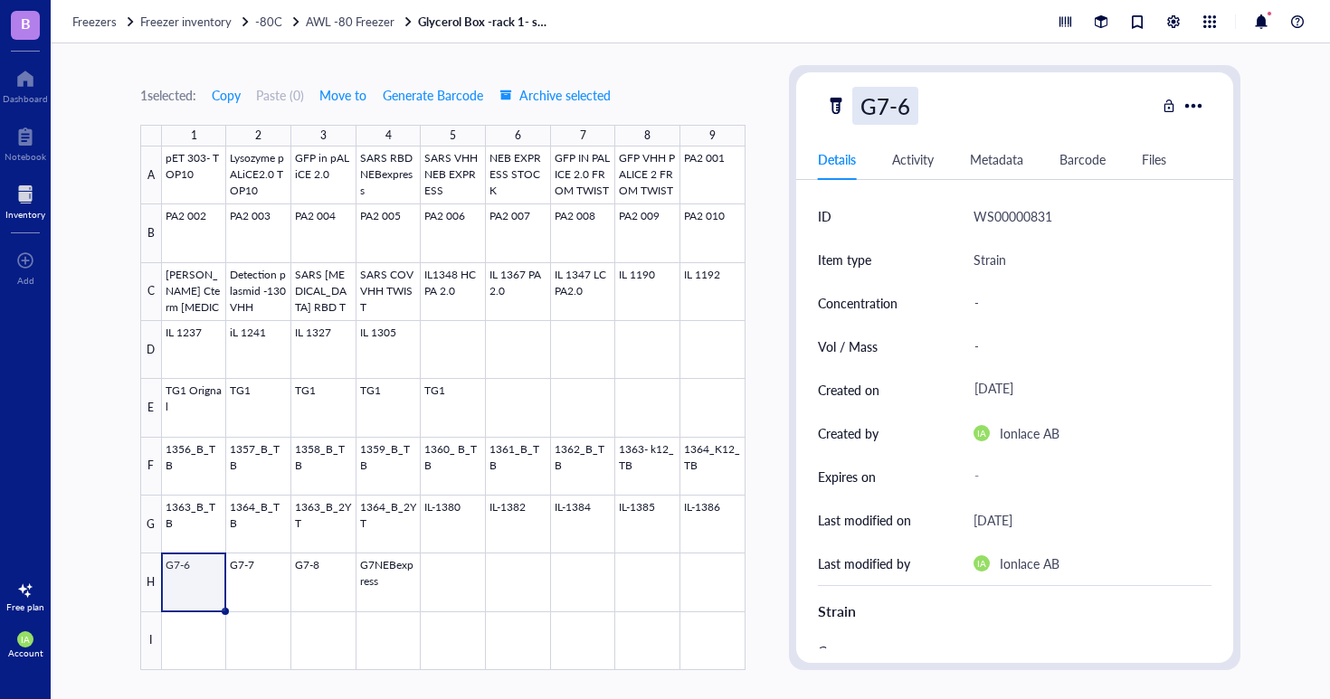
click at [904, 100] on div "G7-6" at bounding box center [885, 106] width 66 height 38
drag, startPoint x: 918, startPoint y: 105, endPoint x: 861, endPoint y: 102, distance: 57.0
click at [861, 102] on input "G7-6" at bounding box center [891, 106] width 76 height 36
type input "IL-1387"
click at [269, 582] on div at bounding box center [453, 409] width 583 height 524
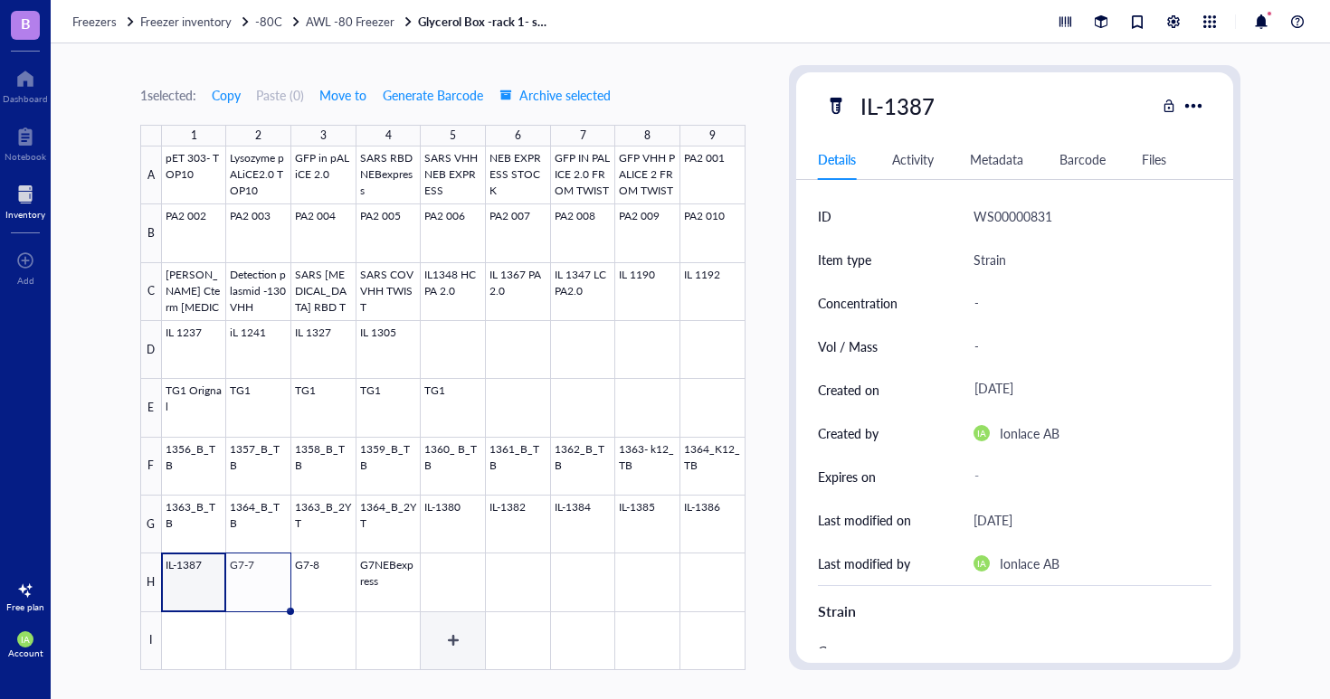
click at [434, 639] on div at bounding box center [453, 409] width 583 height 524
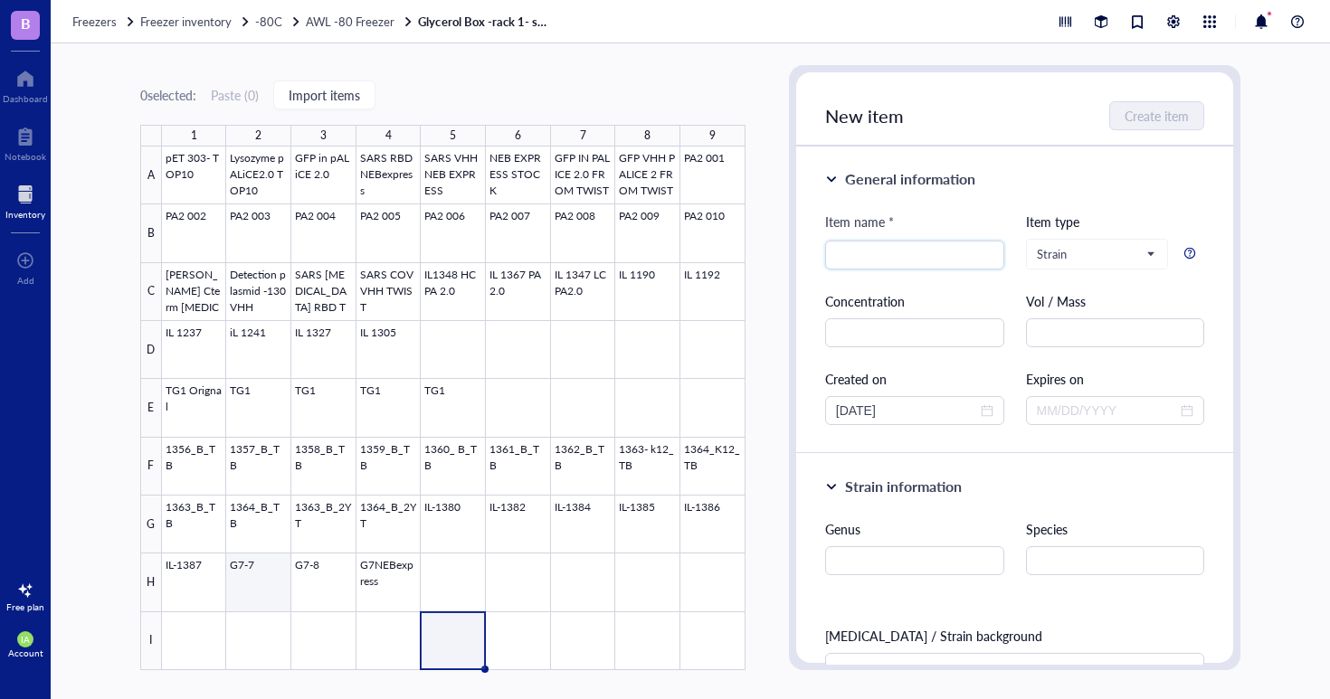
click at [273, 583] on div at bounding box center [453, 409] width 583 height 524
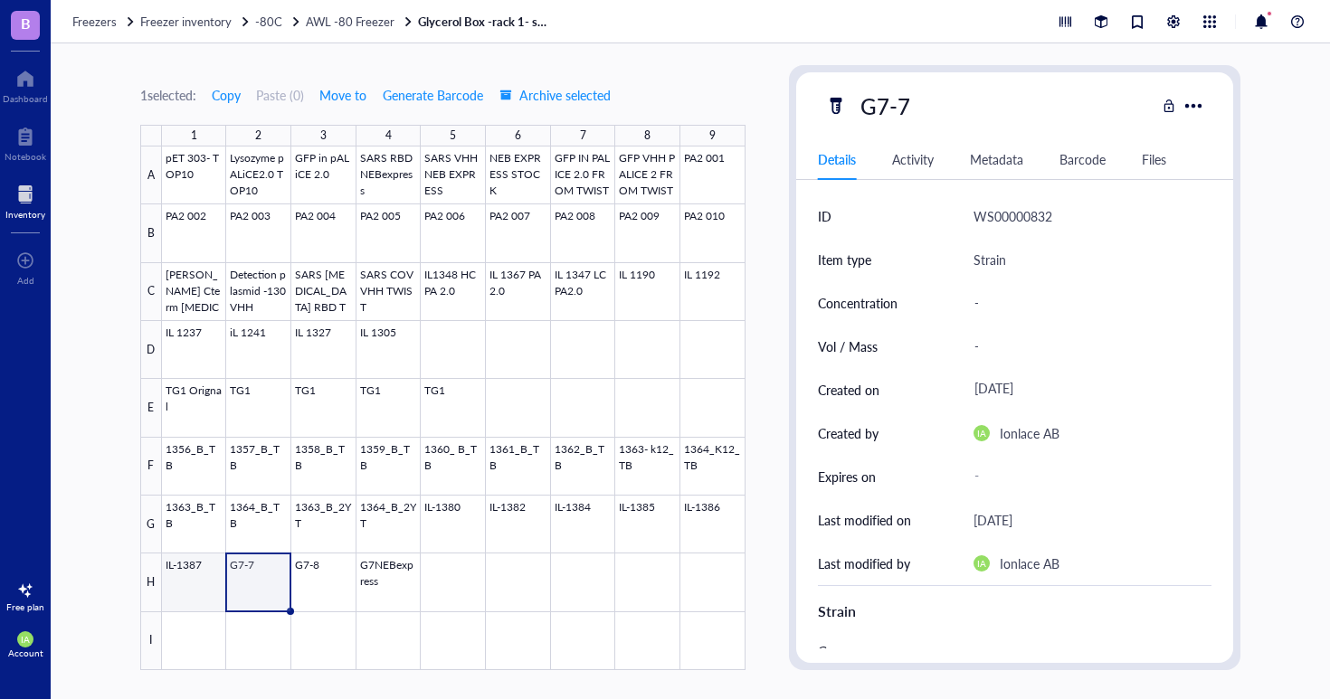
click at [192, 589] on div at bounding box center [453, 409] width 583 height 524
click at [236, 588] on div at bounding box center [453, 409] width 583 height 524
click at [574, 515] on div at bounding box center [453, 409] width 583 height 524
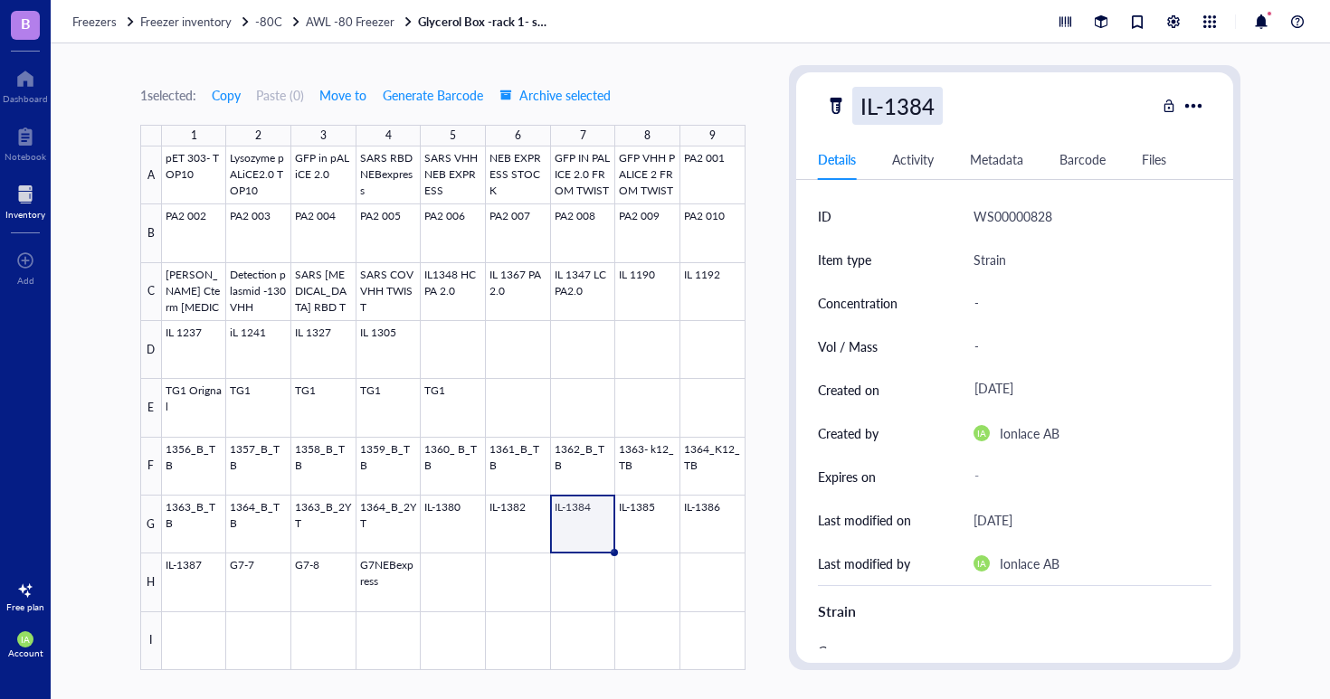
click at [928, 103] on div "IL-1384" at bounding box center [897, 106] width 90 height 38
drag, startPoint x: 932, startPoint y: 105, endPoint x: 923, endPoint y: 108, distance: 9.4
click at [923, 108] on input "IL-1384" at bounding box center [910, 106] width 114 height 36
type input "IL-1383"
click at [639, 523] on div at bounding box center [453, 409] width 583 height 524
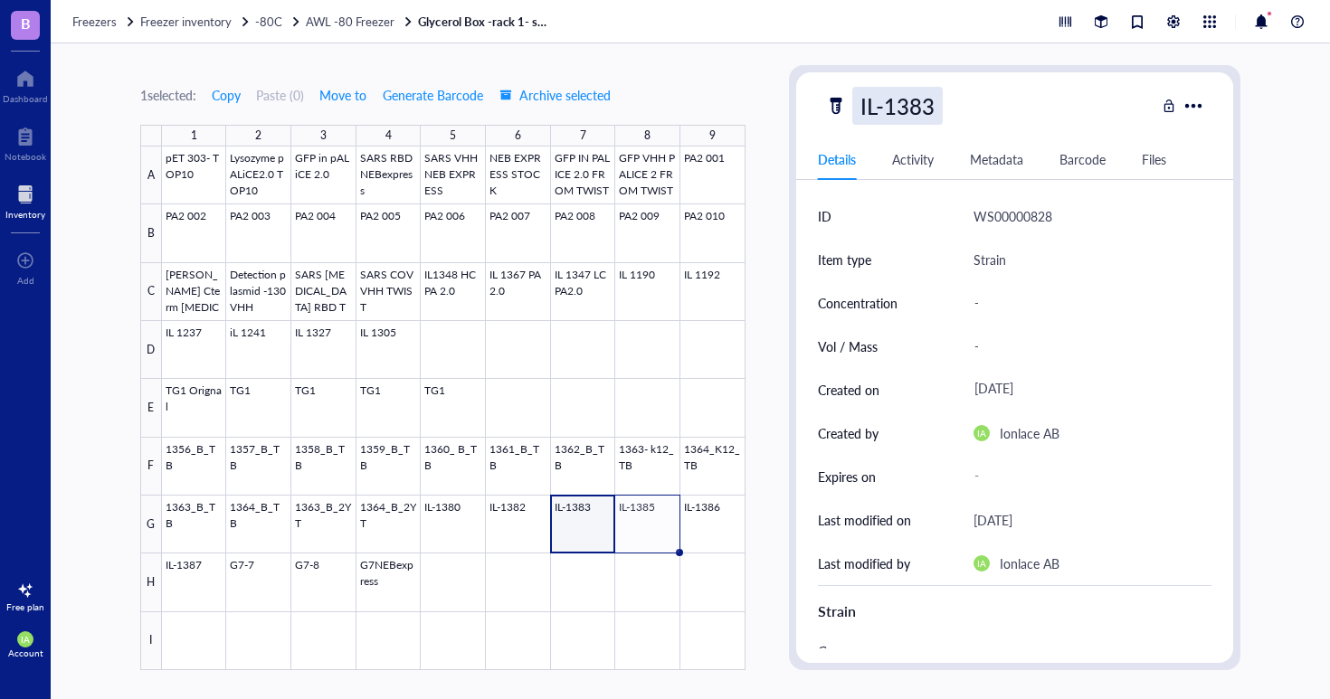
click at [928, 109] on div "IL-1383" at bounding box center [897, 106] width 90 height 38
click at [926, 109] on input "IL-1383" at bounding box center [910, 106] width 114 height 36
type input "IL-1384"
click at [658, 524] on div at bounding box center [453, 409] width 583 height 524
click at [576, 541] on div at bounding box center [453, 409] width 583 height 524
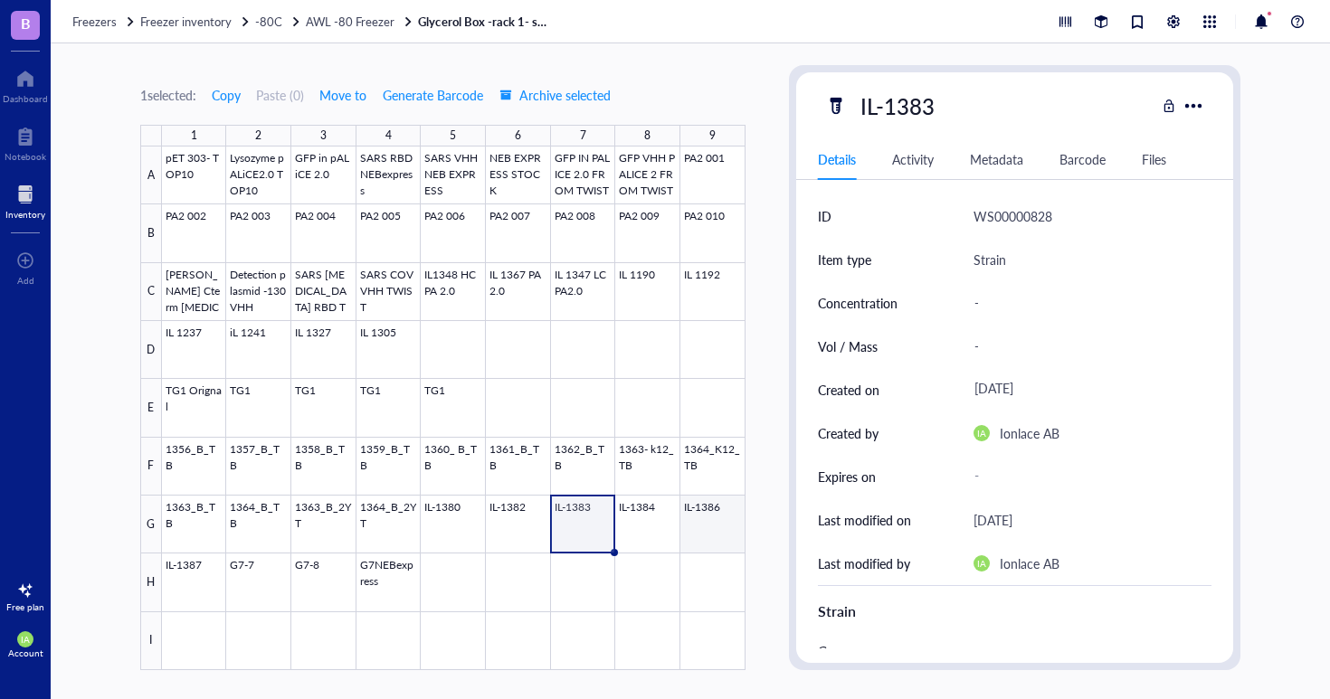
click at [703, 519] on div at bounding box center [453, 409] width 583 height 524
click at [926, 109] on div "IL-1386" at bounding box center [897, 106] width 90 height 38
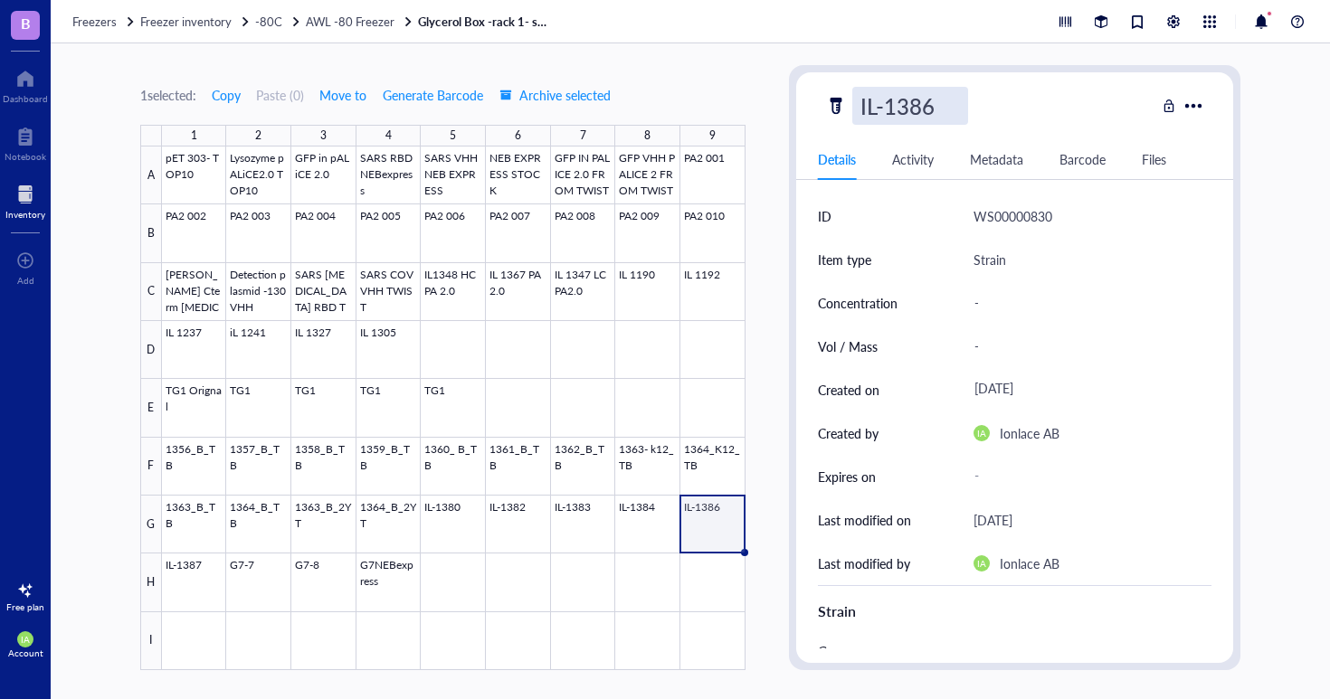
scroll to position [1, 0]
drag, startPoint x: 942, startPoint y: 106, endPoint x: 921, endPoint y: 112, distance: 22.6
click at [921, 112] on input "IL-1386" at bounding box center [910, 106] width 114 height 36
type input "IL-1385"
click at [562, 551] on div at bounding box center [453, 409] width 583 height 524
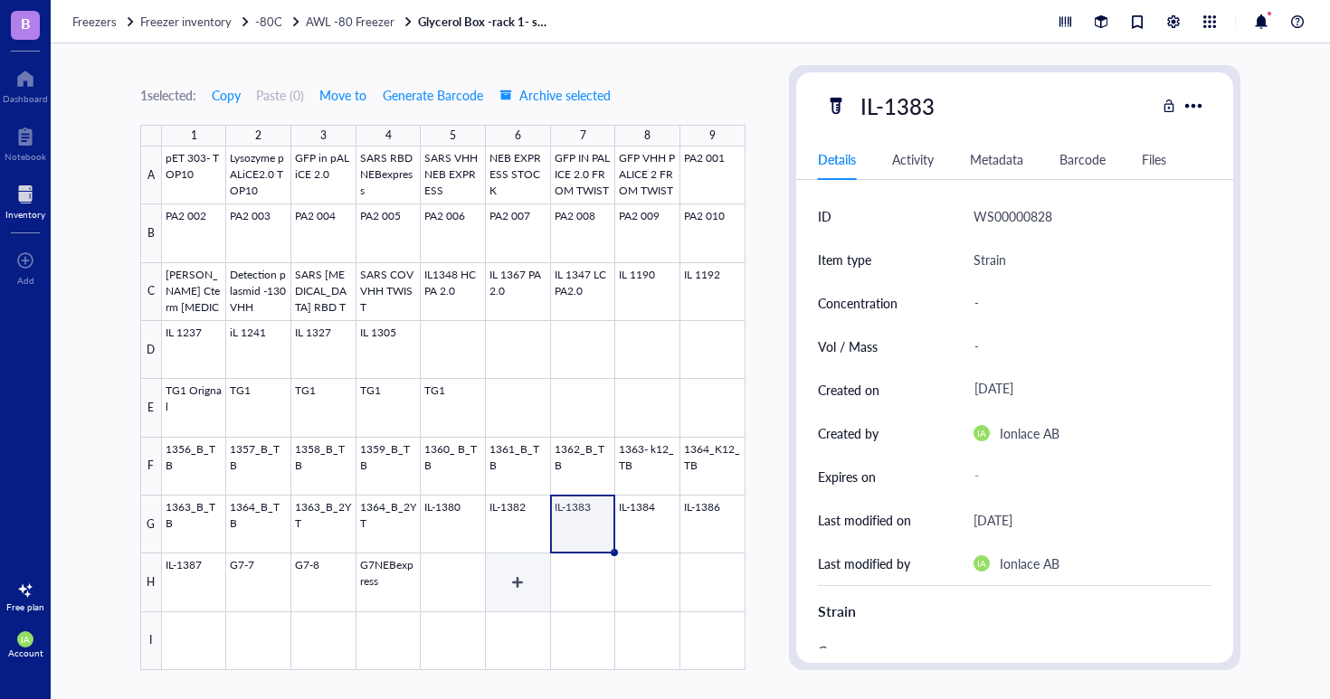
click at [490, 600] on div at bounding box center [453, 409] width 583 height 524
click at [690, 514] on div at bounding box center [453, 409] width 583 height 524
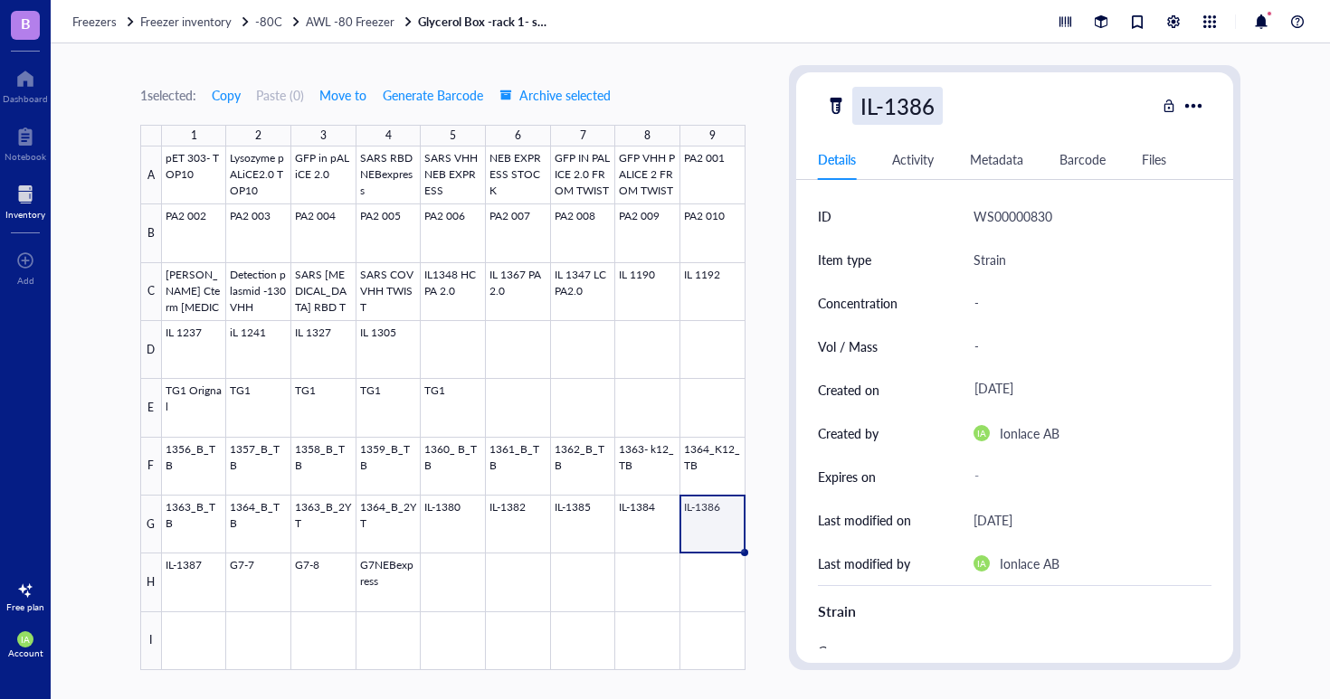
click at [938, 102] on div "IL-1386" at bounding box center [897, 106] width 90 height 38
drag, startPoint x: 936, startPoint y: 104, endPoint x: 920, endPoint y: 106, distance: 16.4
click at [920, 106] on input "IL-1386" at bounding box center [910, 106] width 114 height 36
type input "IL-1385"
click at [577, 441] on div at bounding box center [453, 409] width 583 height 524
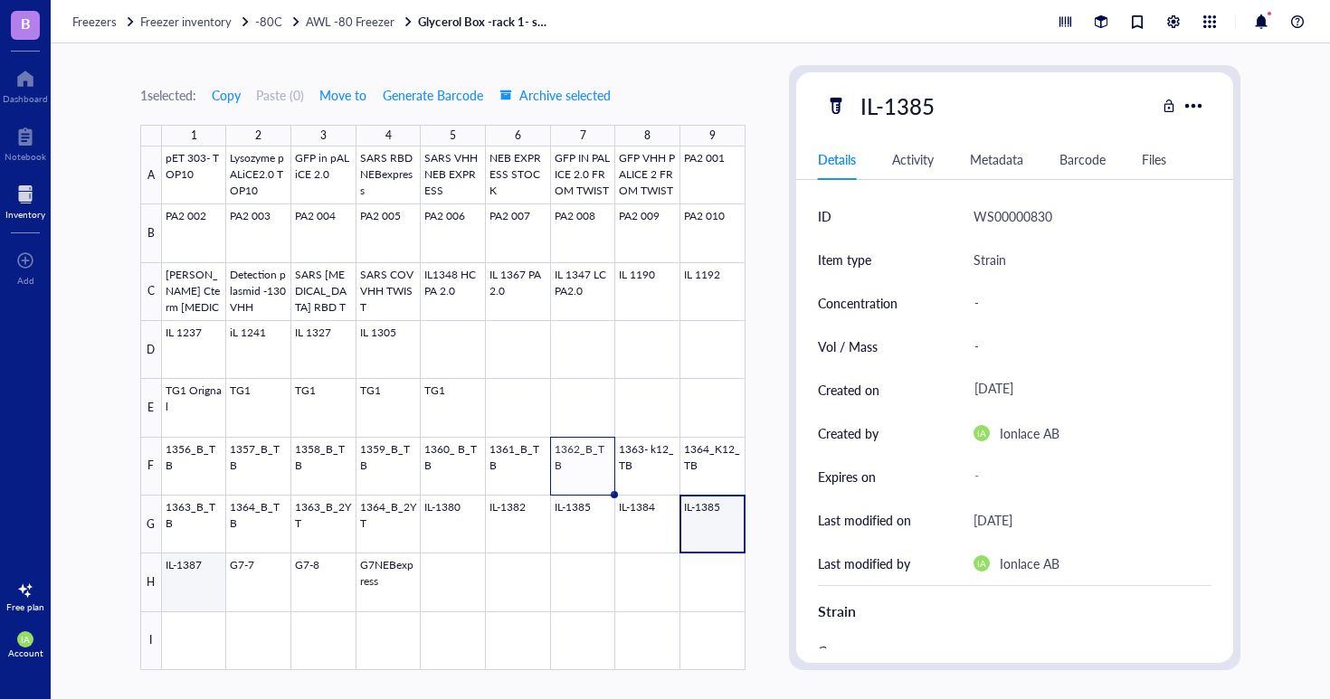
click at [207, 575] on div at bounding box center [453, 409] width 583 height 524
click at [944, 104] on div "IL-1387" at bounding box center [990, 106] width 331 height 38
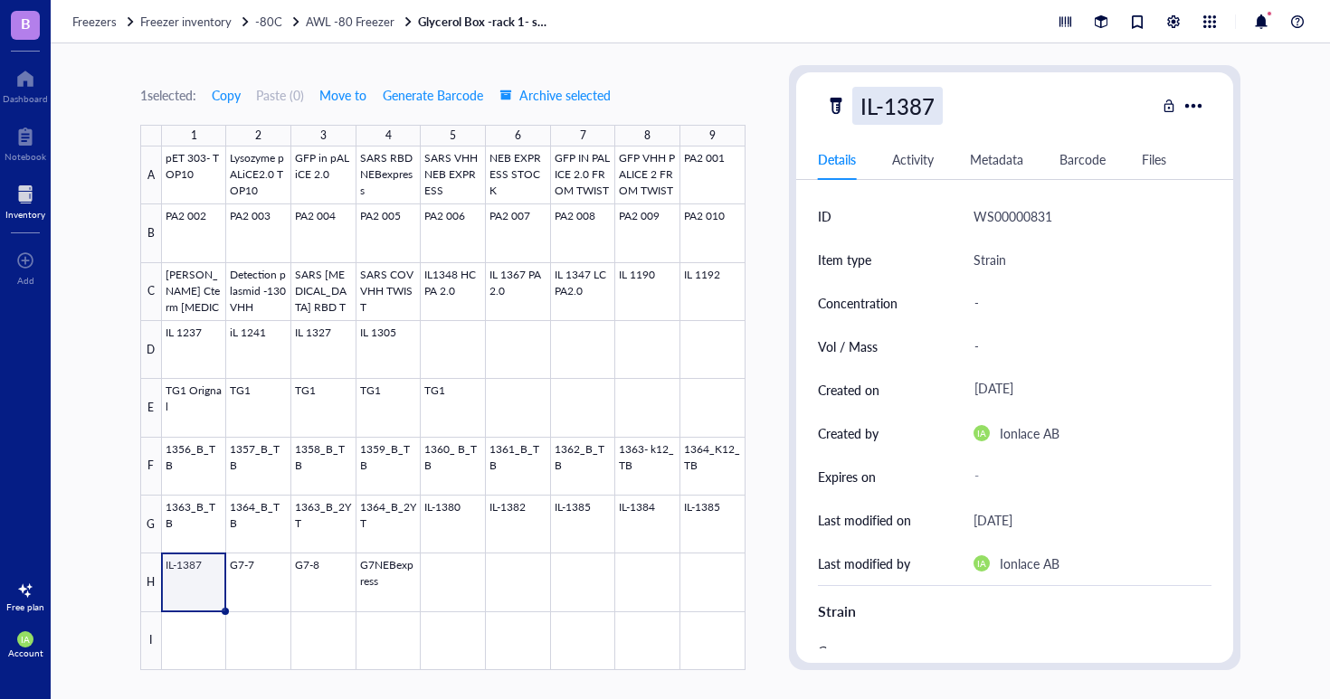
click at [927, 110] on div "IL-1387" at bounding box center [897, 106] width 90 height 38
drag, startPoint x: 942, startPoint y: 108, endPoint x: 924, endPoint y: 109, distance: 18.1
click at [924, 109] on input "IL-1387" at bounding box center [910, 106] width 114 height 36
type input "IL-1386"
click at [328, 574] on div at bounding box center [453, 409] width 583 height 524
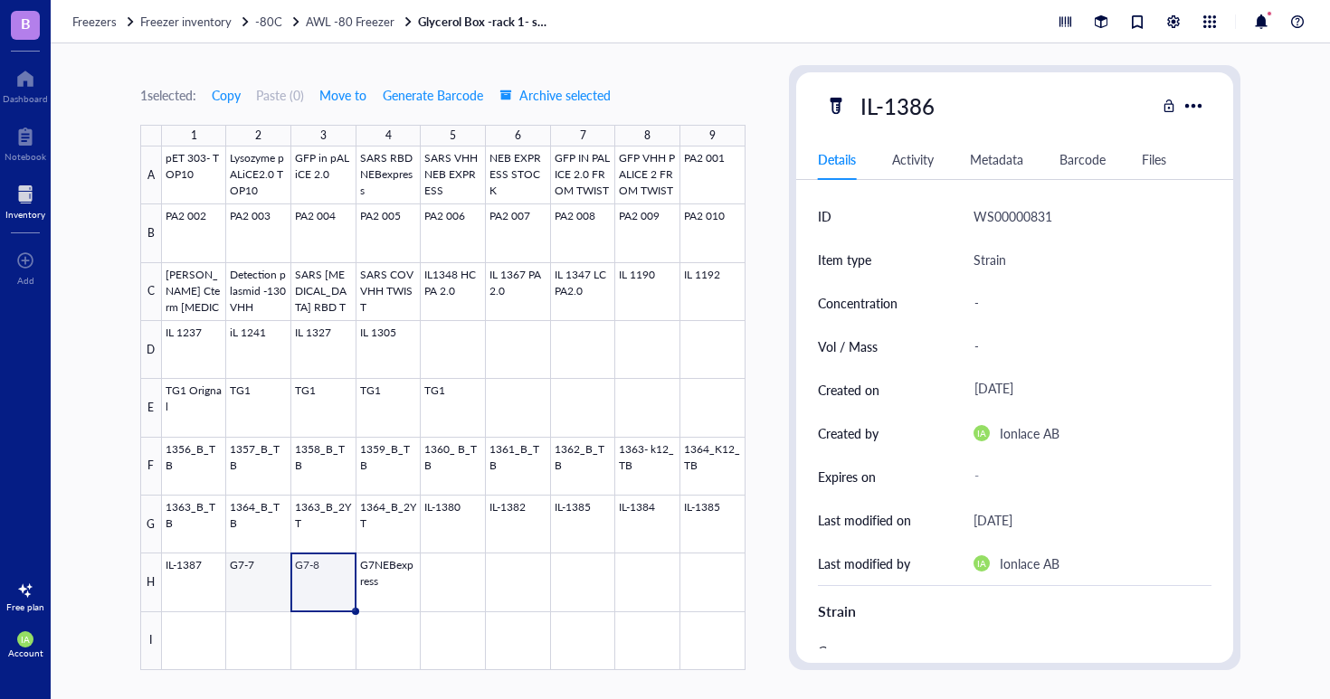
click at [258, 581] on div at bounding box center [453, 409] width 583 height 524
click at [905, 110] on div "G7-7" at bounding box center [885, 106] width 66 height 38
drag, startPoint x: 910, startPoint y: 107, endPoint x: 848, endPoint y: 109, distance: 61.6
click at [852, 109] on div "G7-7" at bounding box center [891, 106] width 78 height 38
type input "IL-1387"
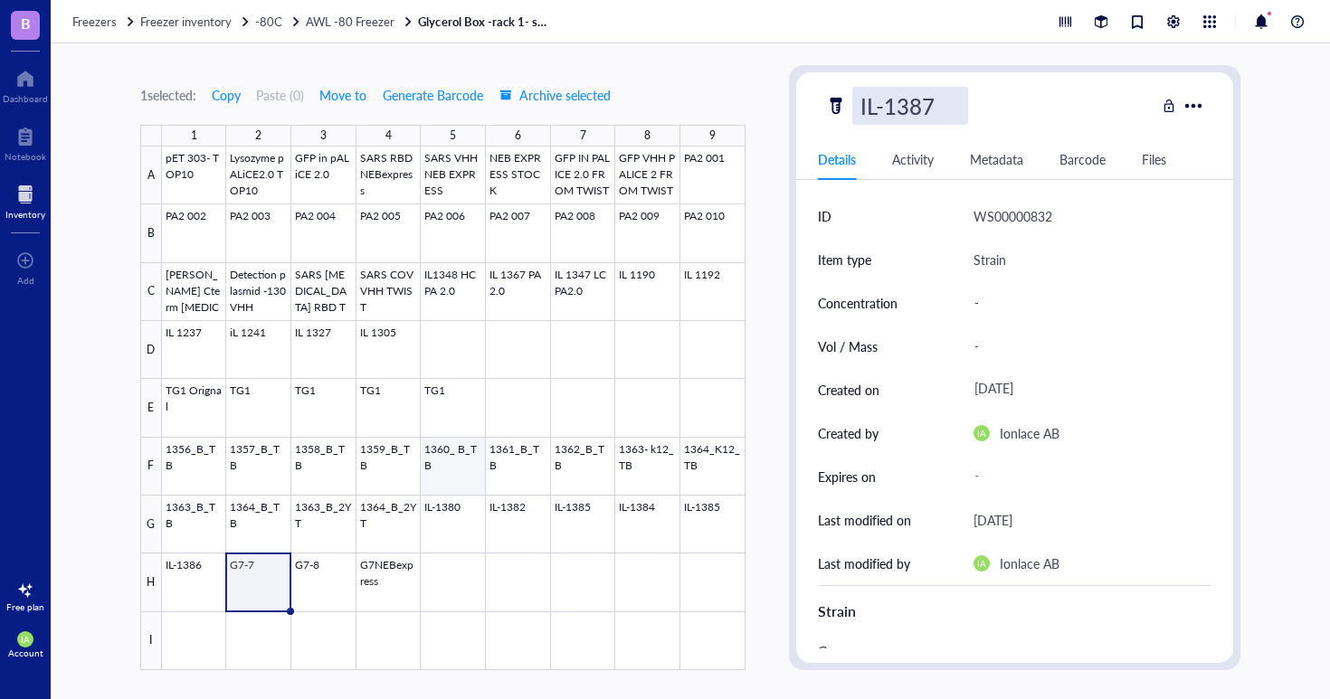
click at [469, 489] on div at bounding box center [453, 409] width 583 height 524
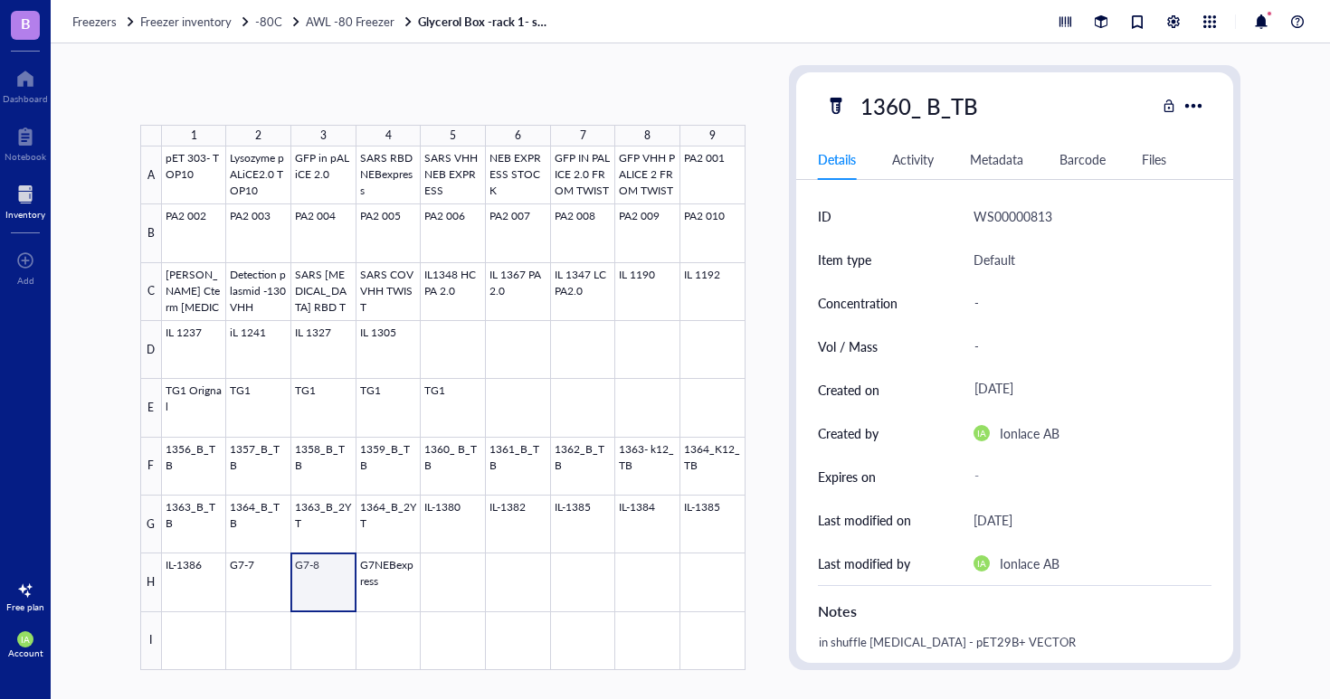
click at [328, 585] on div at bounding box center [453, 409] width 583 height 524
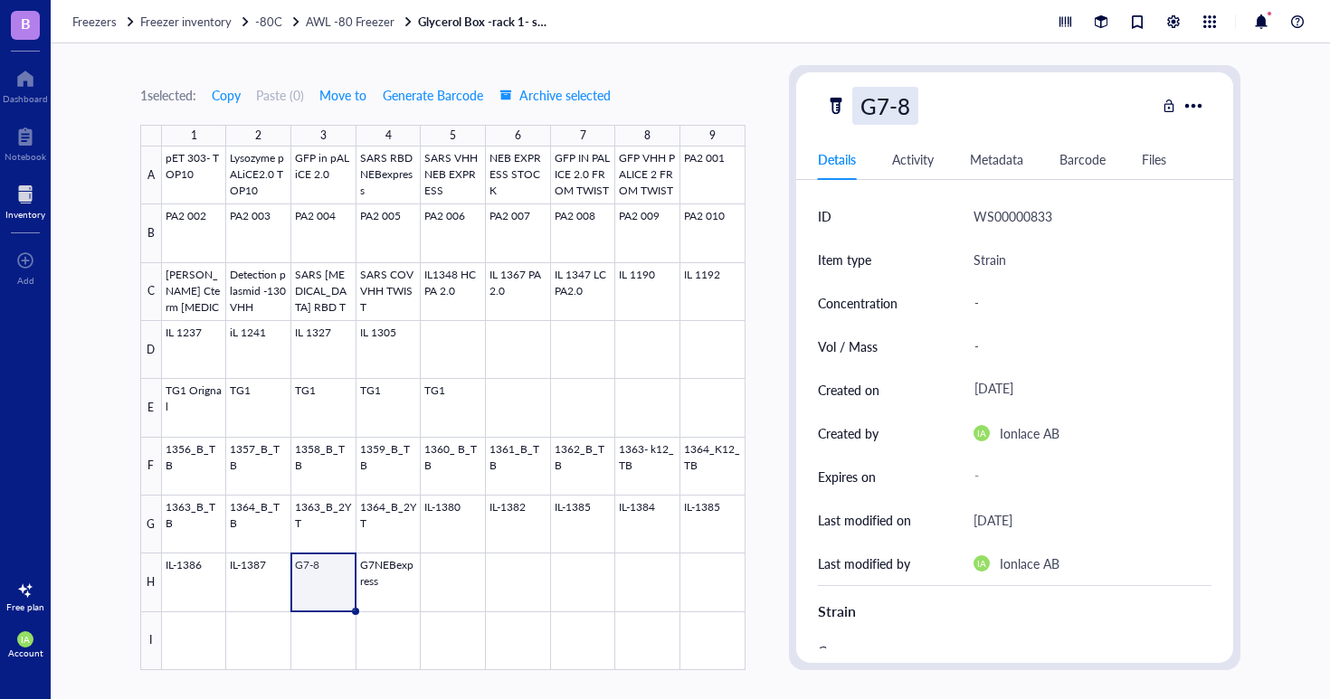
click at [872, 103] on div "G7-8" at bounding box center [885, 106] width 66 height 38
drag, startPoint x: 907, startPoint y: 114, endPoint x: 824, endPoint y: 117, distance: 83.3
click at [825, 117] on div "G7-8IL-138" at bounding box center [990, 106] width 331 height 38
click at [925, 103] on input "IL-138" at bounding box center [903, 106] width 101 height 36
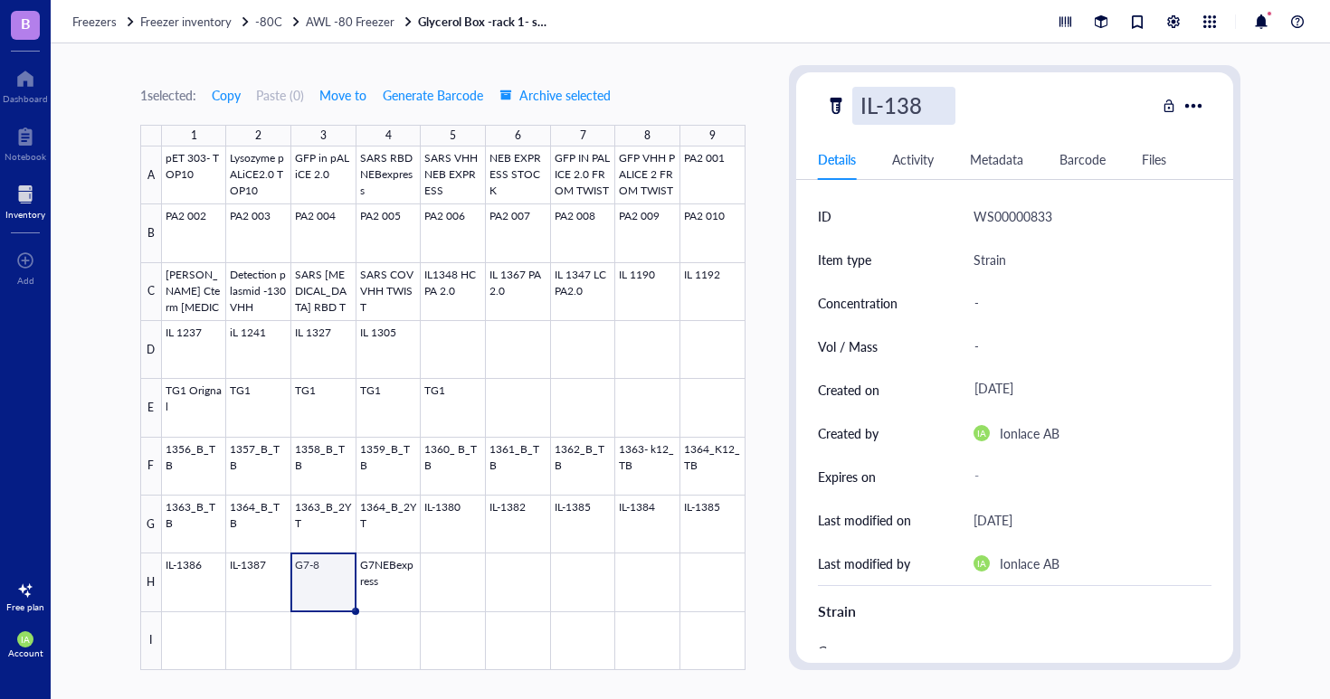
type input "IL-1388"
drag, startPoint x: 539, startPoint y: 557, endPoint x: 533, endPoint y: 564, distance: 9.6
click at [539, 558] on div at bounding box center [453, 409] width 583 height 524
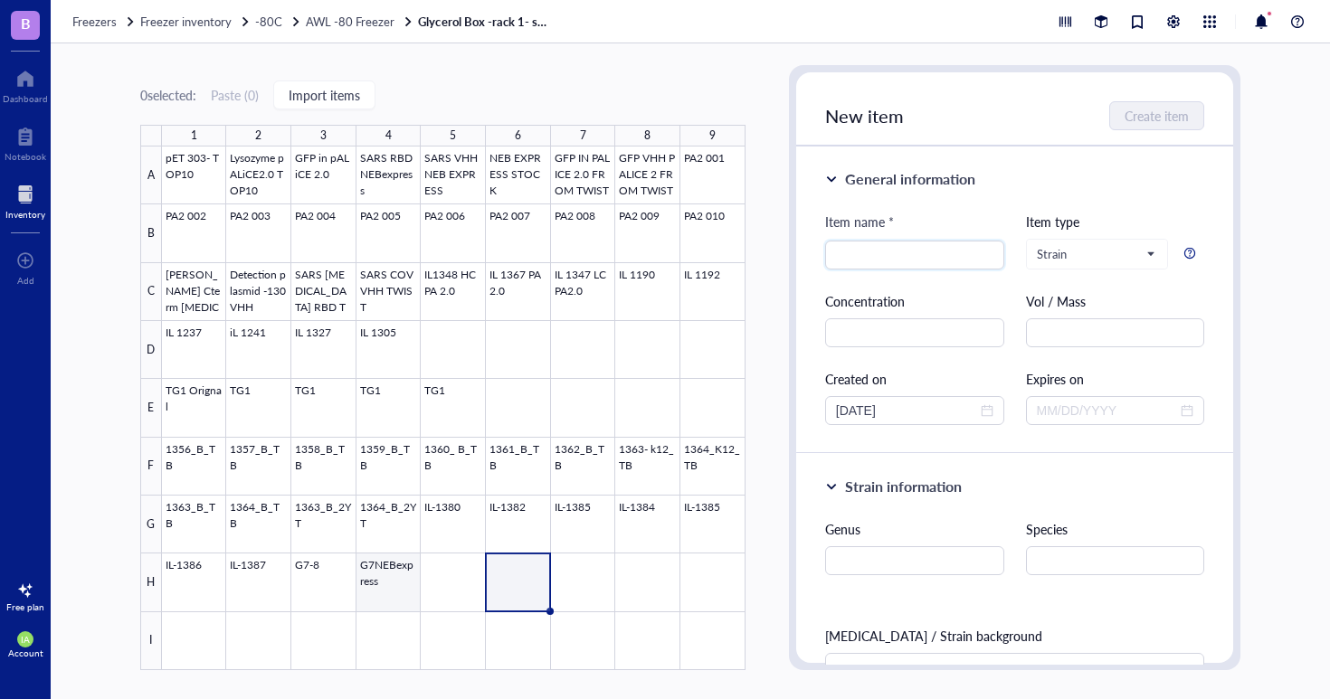
click at [397, 596] on div at bounding box center [453, 409] width 583 height 524
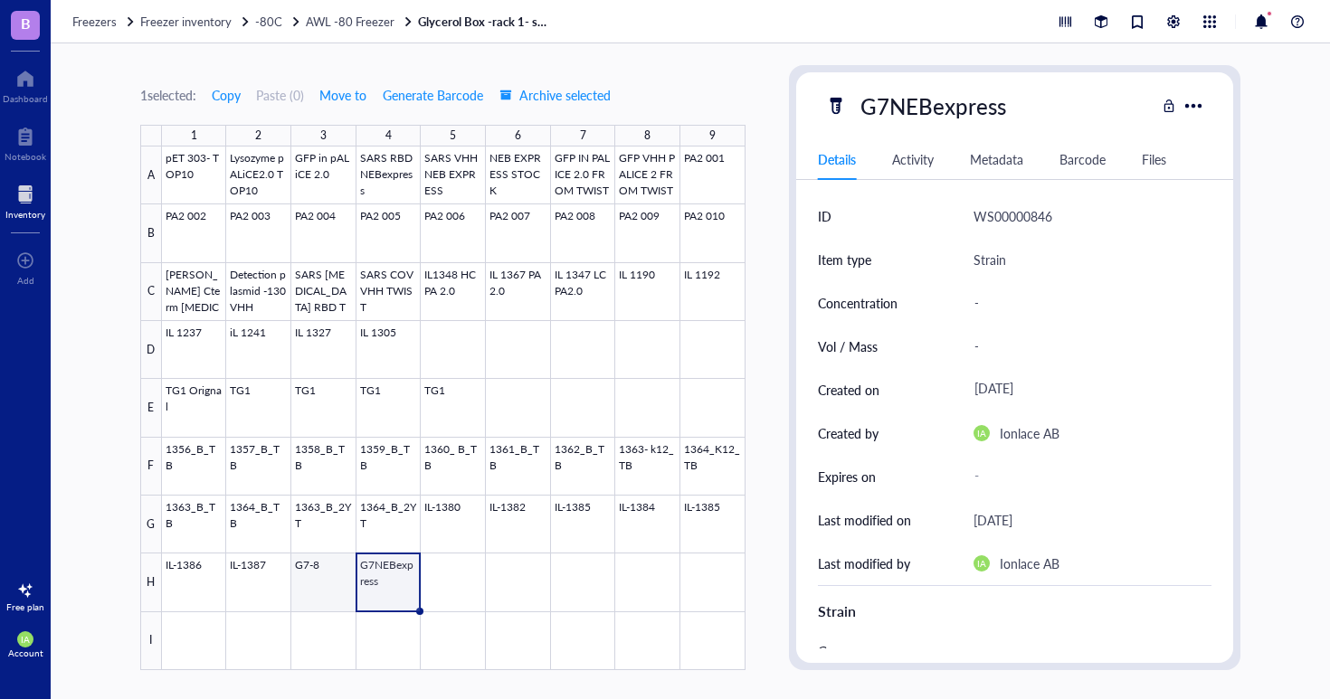
click at [331, 584] on div at bounding box center [453, 409] width 583 height 524
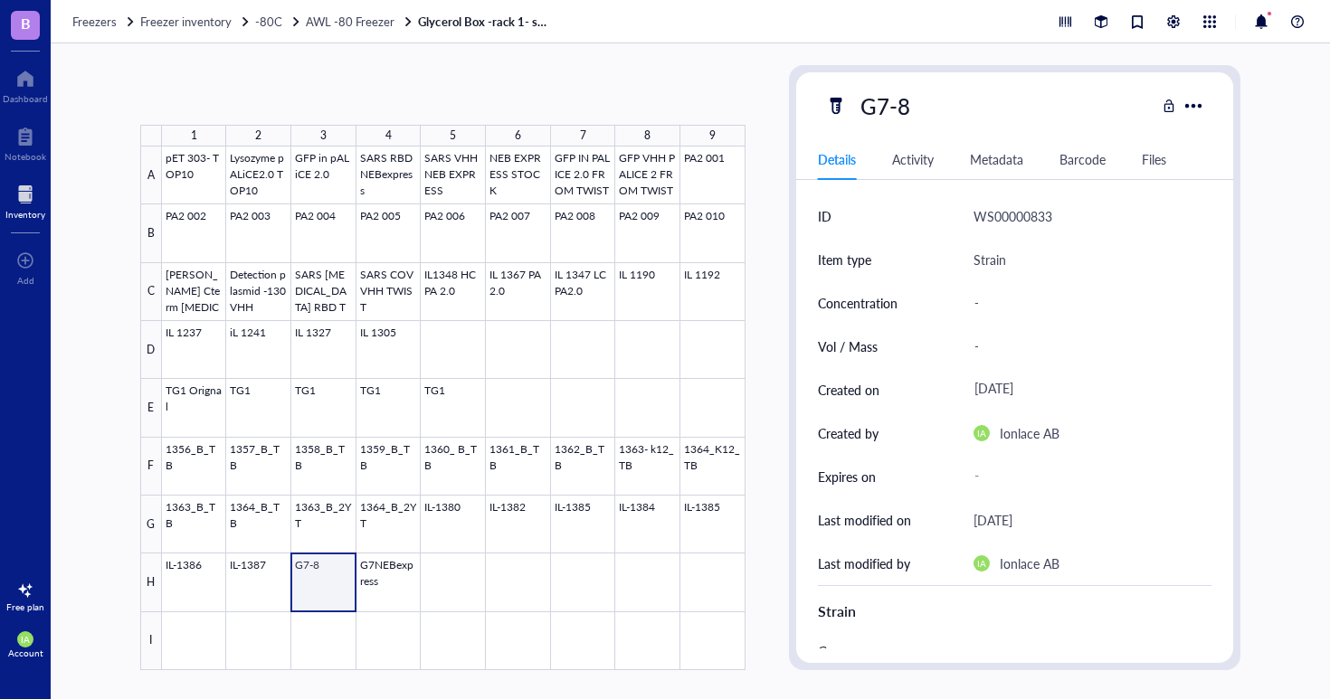
click at [321, 583] on div at bounding box center [453, 409] width 583 height 524
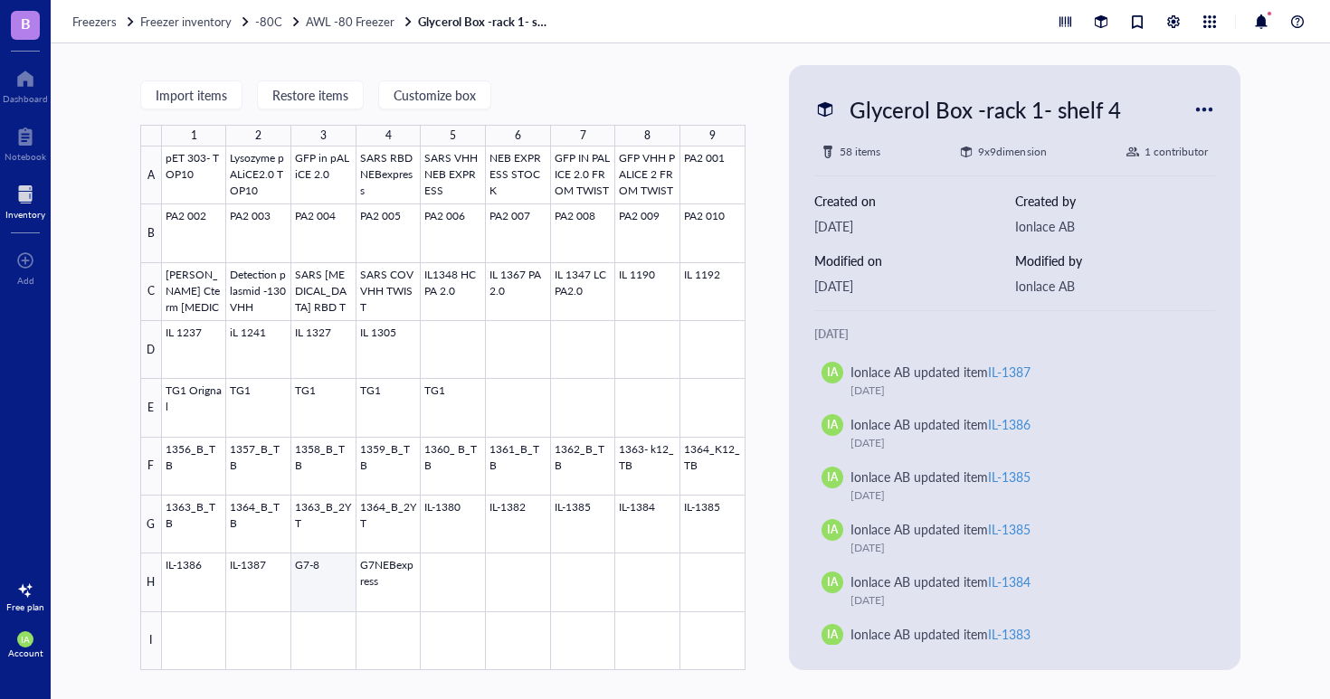
click at [329, 567] on div at bounding box center [453, 409] width 583 height 524
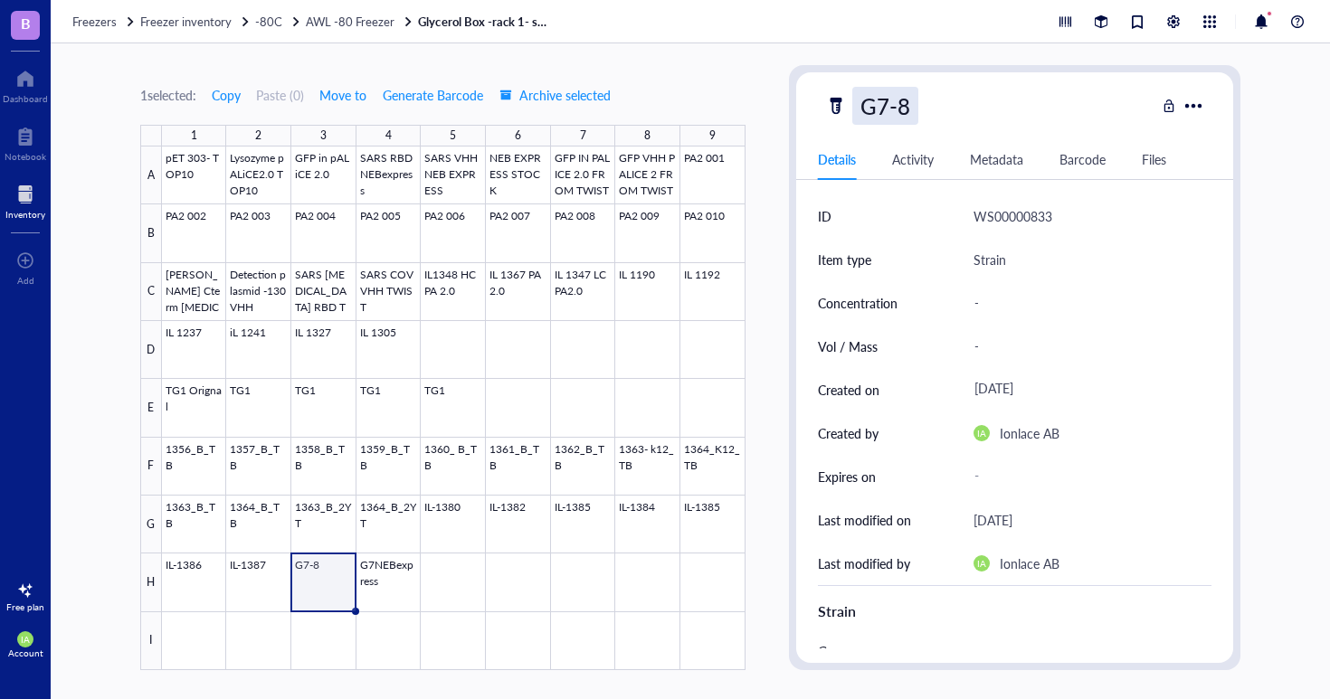
click at [906, 110] on div "G7-8" at bounding box center [885, 106] width 66 height 38
drag, startPoint x: 905, startPoint y: 109, endPoint x: 853, endPoint y: 113, distance: 51.7
click at [853, 113] on input "G7-8" at bounding box center [891, 106] width 76 height 36
type input "IL-1388"
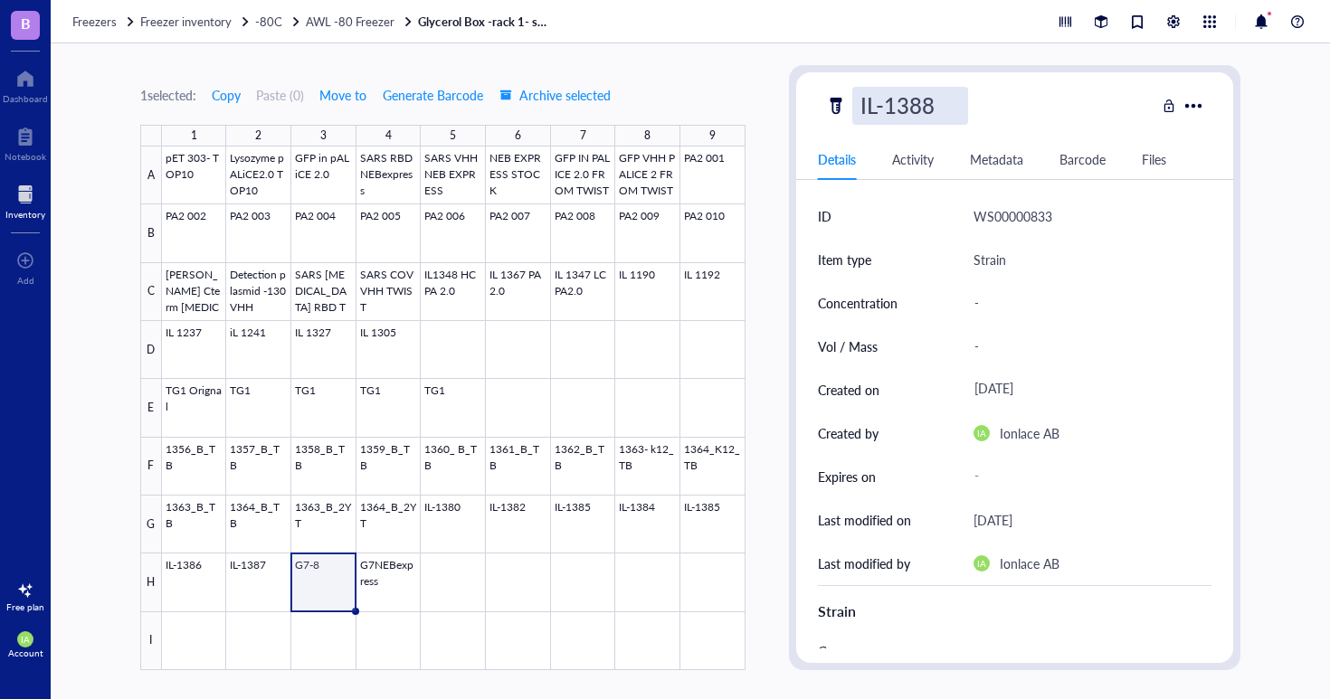
click at [1042, 112] on div "IL-1388" at bounding box center [990, 106] width 331 height 38
click at [508, 612] on div at bounding box center [453, 409] width 583 height 524
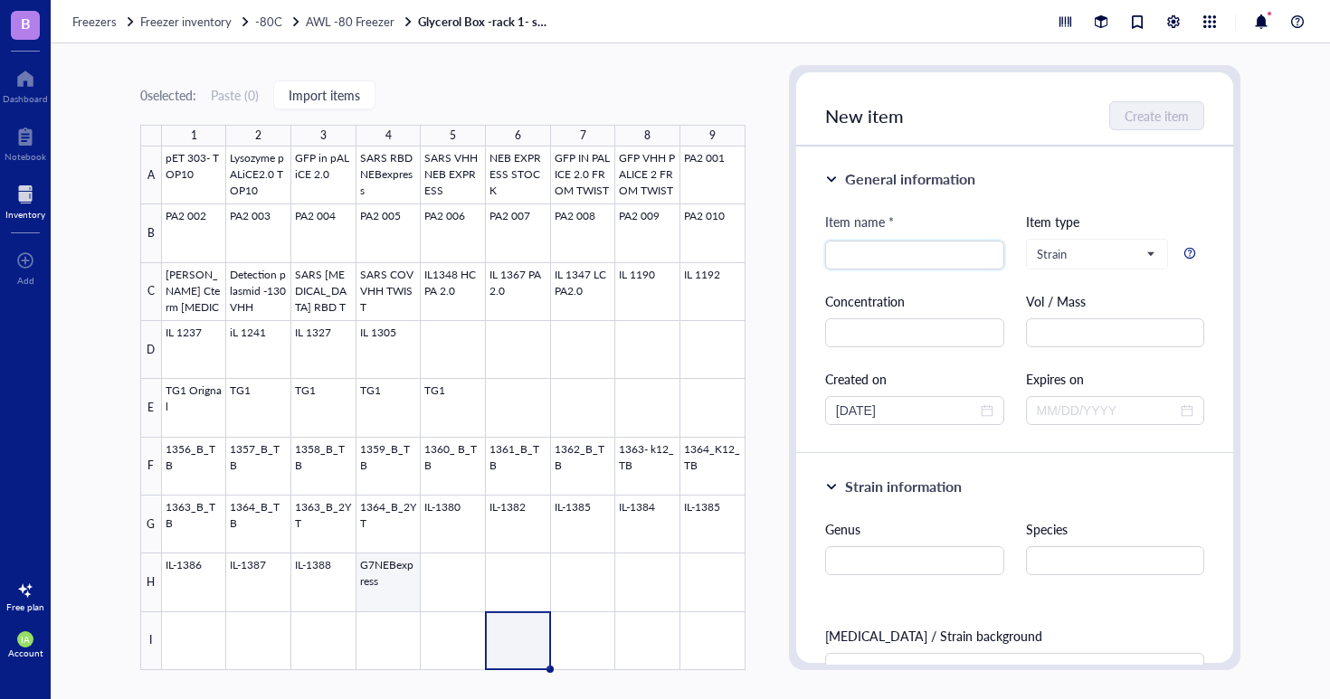
click at [399, 580] on div at bounding box center [453, 409] width 583 height 524
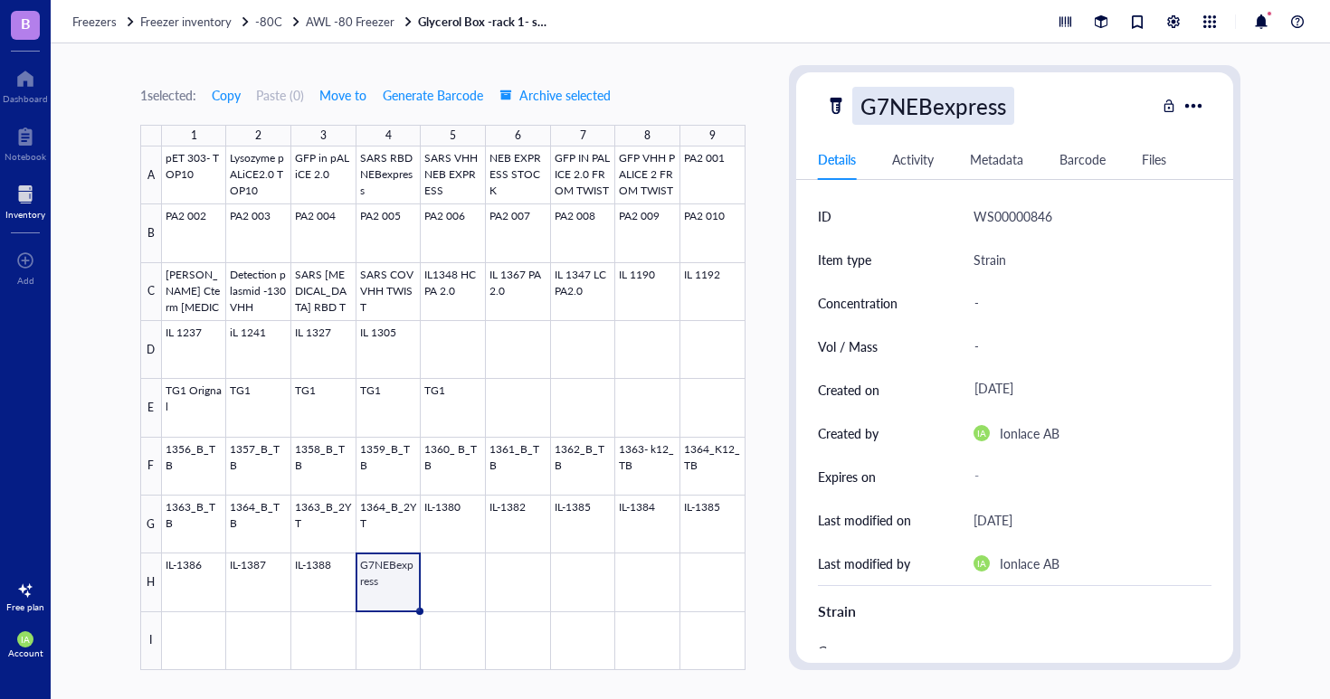
click at [866, 97] on div "G7NEBexpress" at bounding box center [933, 106] width 162 height 38
click at [863, 103] on input "G7NEBexpress" at bounding box center [941, 106] width 177 height 36
drag, startPoint x: 935, startPoint y: 107, endPoint x: 1091, endPoint y: 107, distance: 155.6
click at [1090, 107] on input "IL1360 G7NEBexpress" at bounding box center [986, 106] width 266 height 36
type input "IL1360"
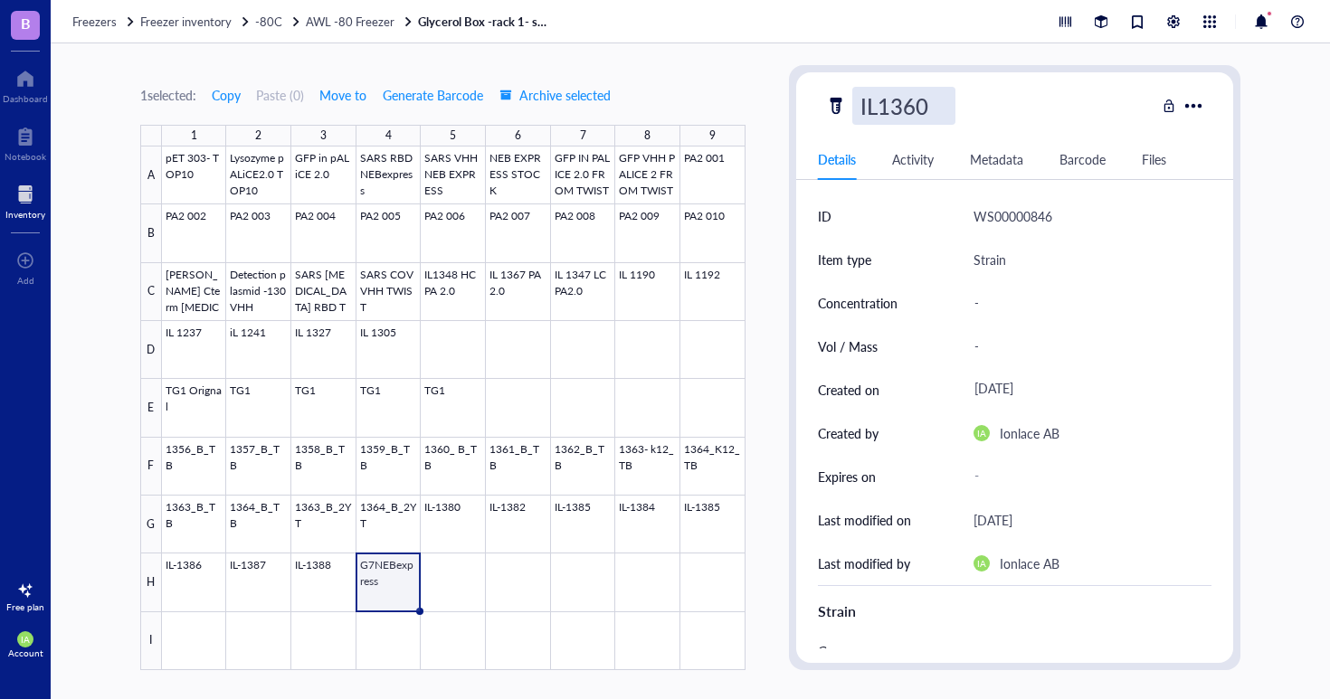
click at [1126, 260] on div "Strain" at bounding box center [1092, 259] width 239 height 43
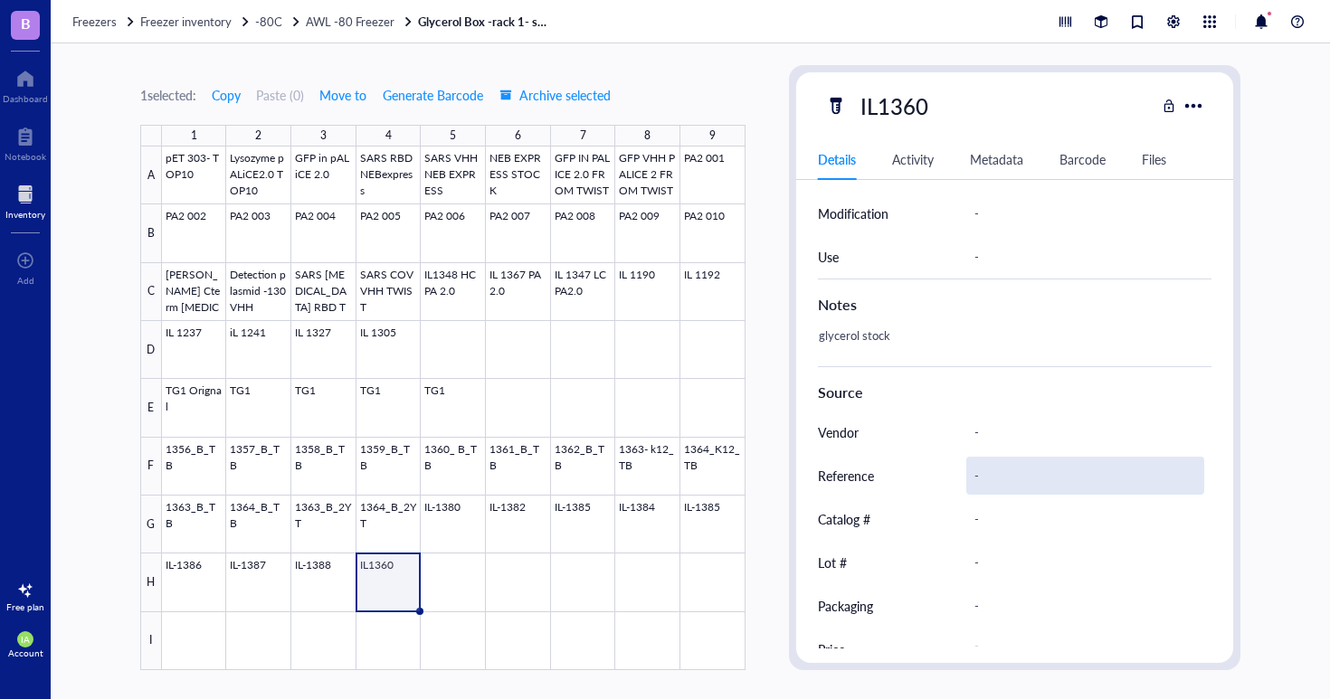
scroll to position [677, 0]
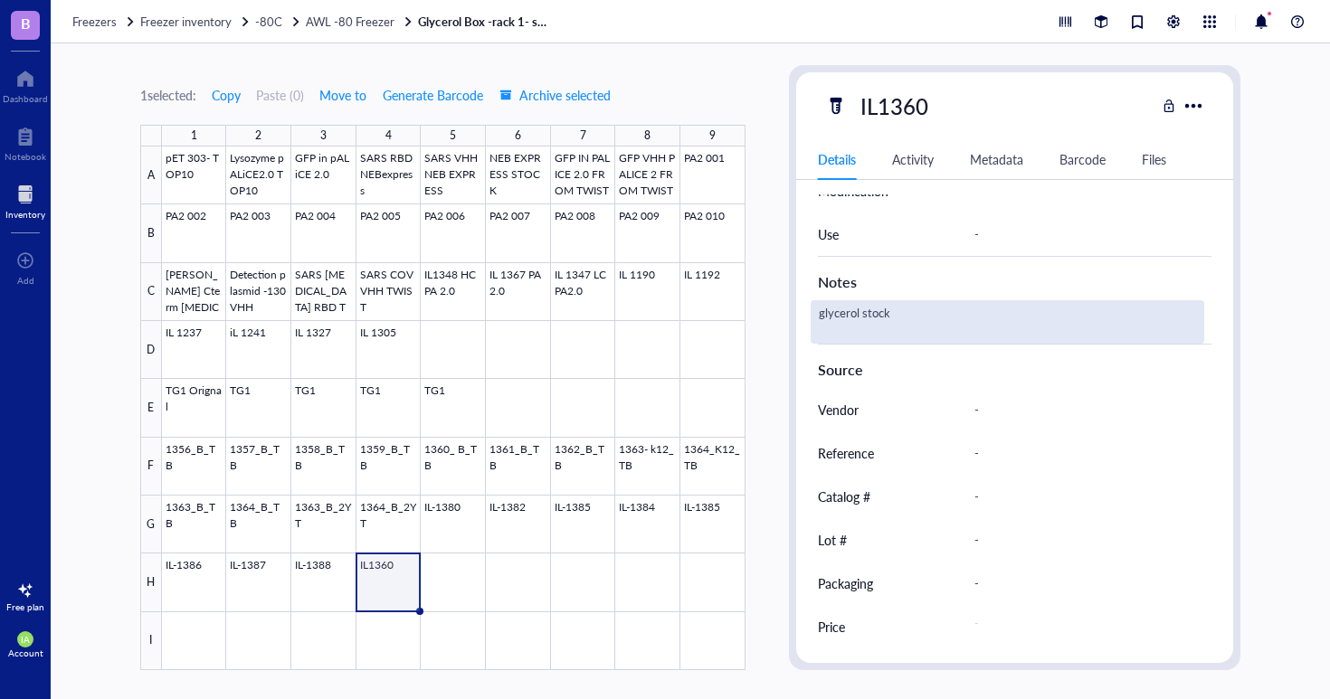
click at [882, 320] on div "glycerol stock" at bounding box center [1007, 321] width 394 height 43
type textarea "glycerol stock G7NEBexpress VHH-G7"
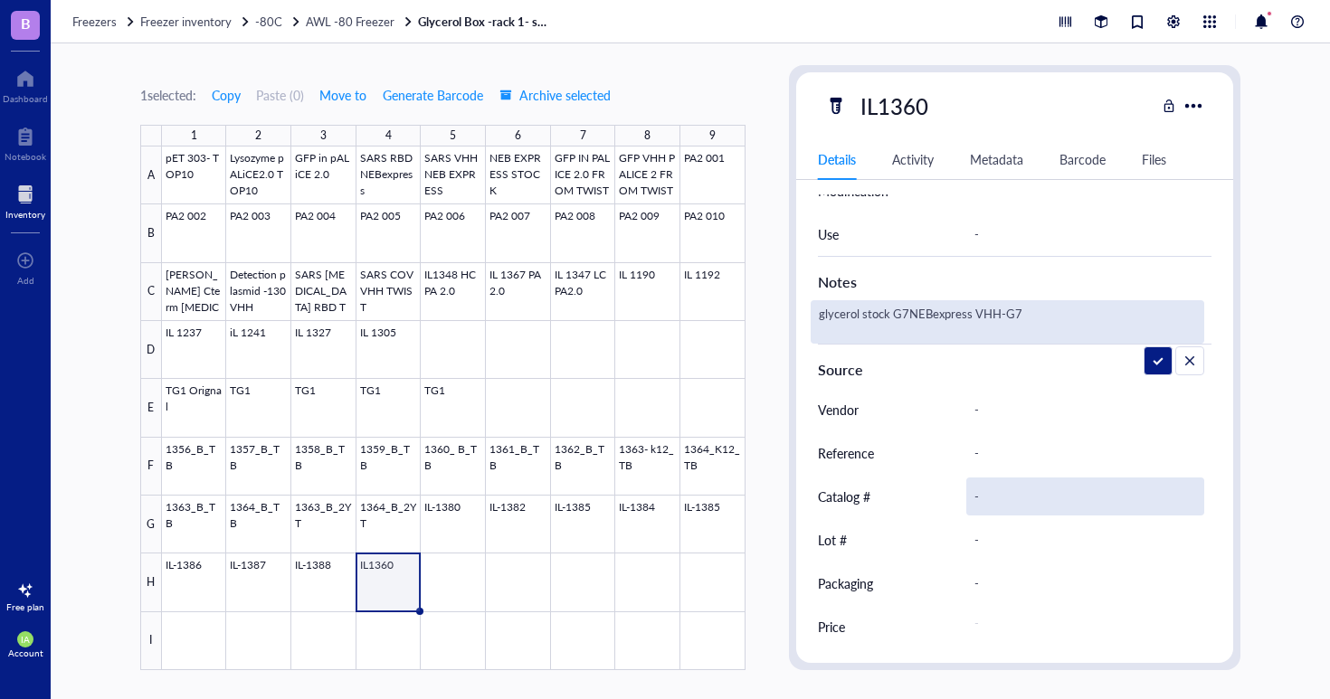
click at [1009, 480] on div "-" at bounding box center [1085, 497] width 239 height 38
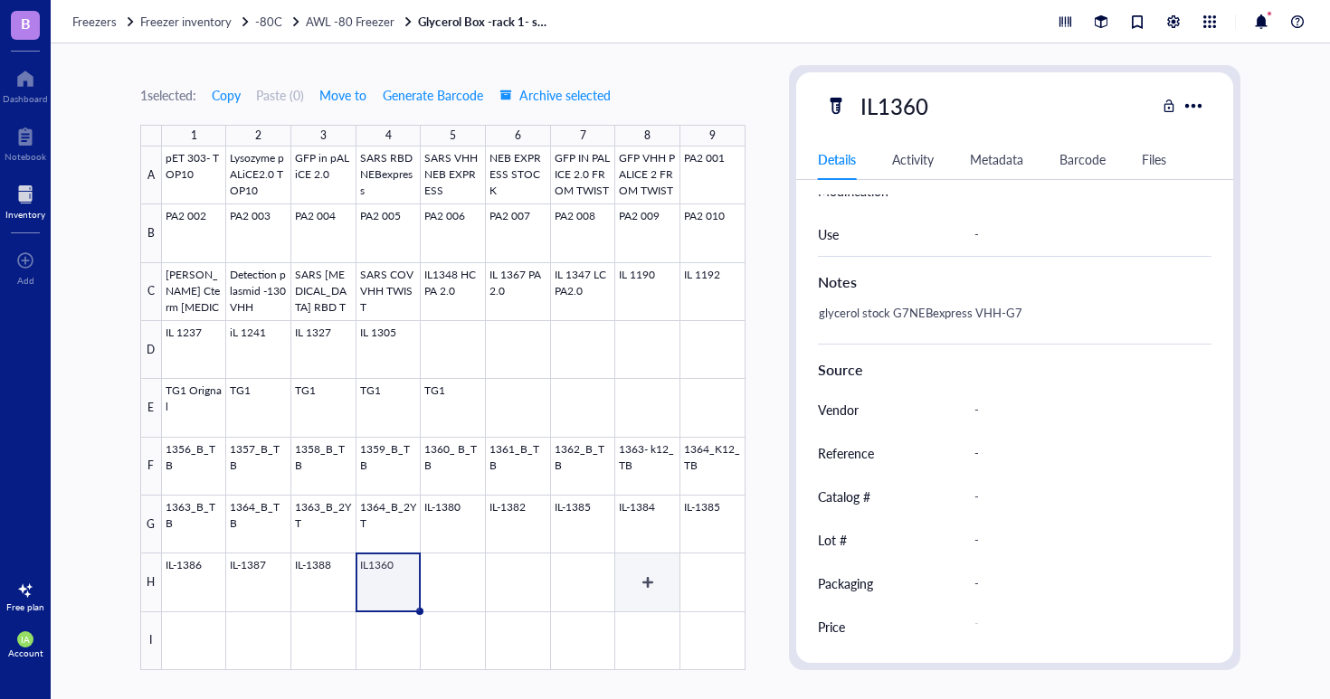
click at [652, 595] on div at bounding box center [453, 409] width 583 height 524
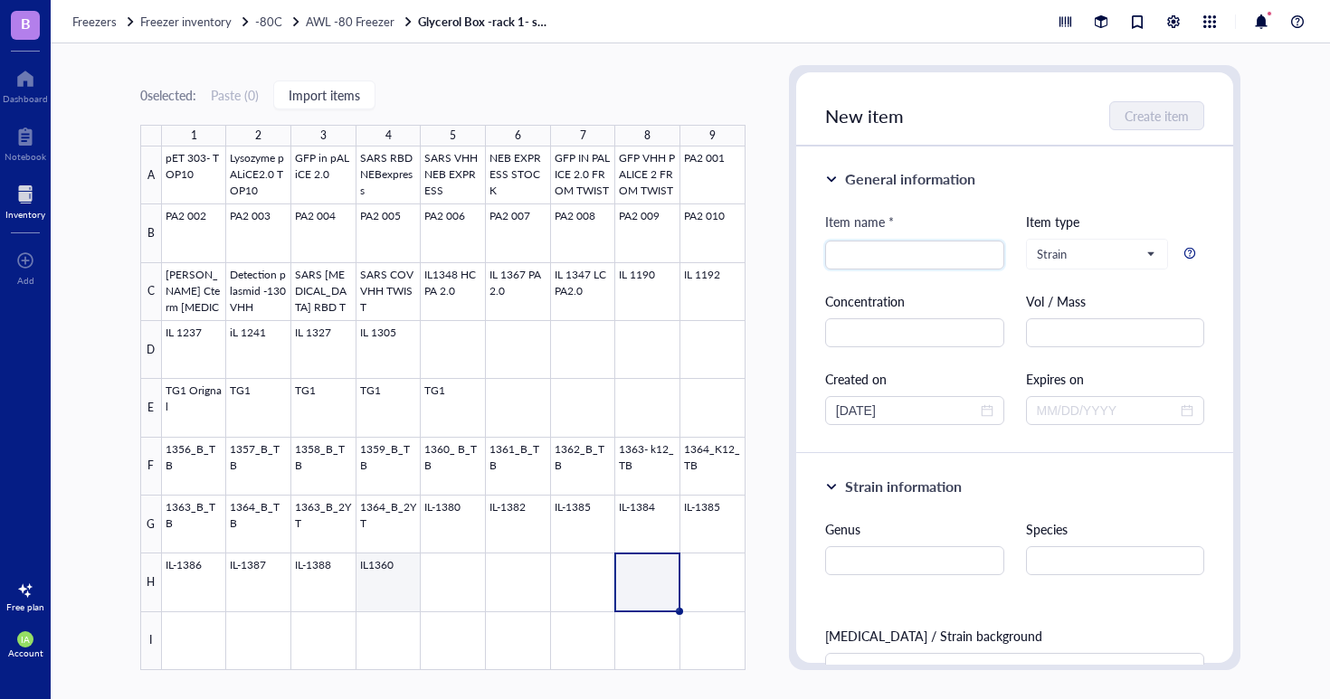
click at [378, 557] on div at bounding box center [453, 409] width 583 height 524
